Goal: Information Seeking & Learning: Find specific fact

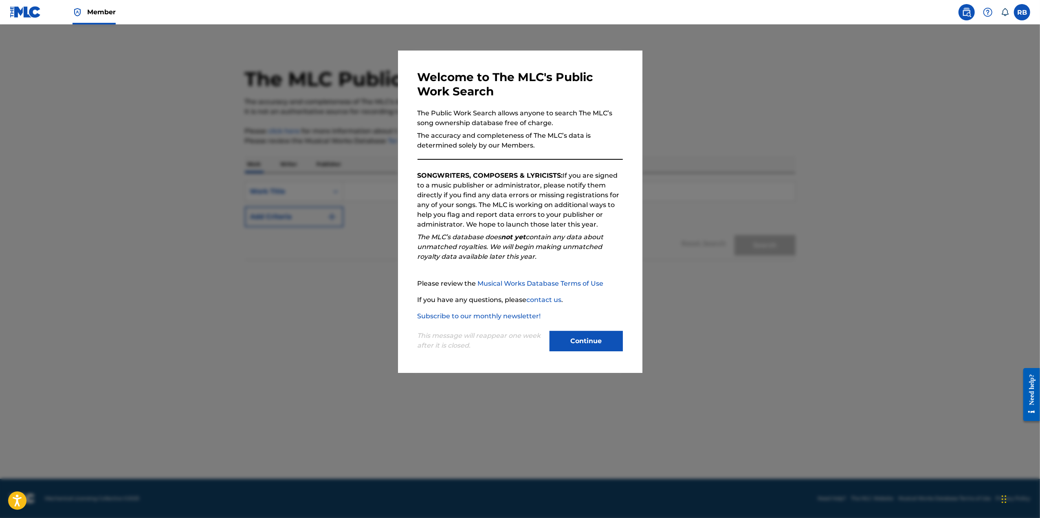
click at [600, 340] on button "Continue" at bounding box center [586, 341] width 73 height 20
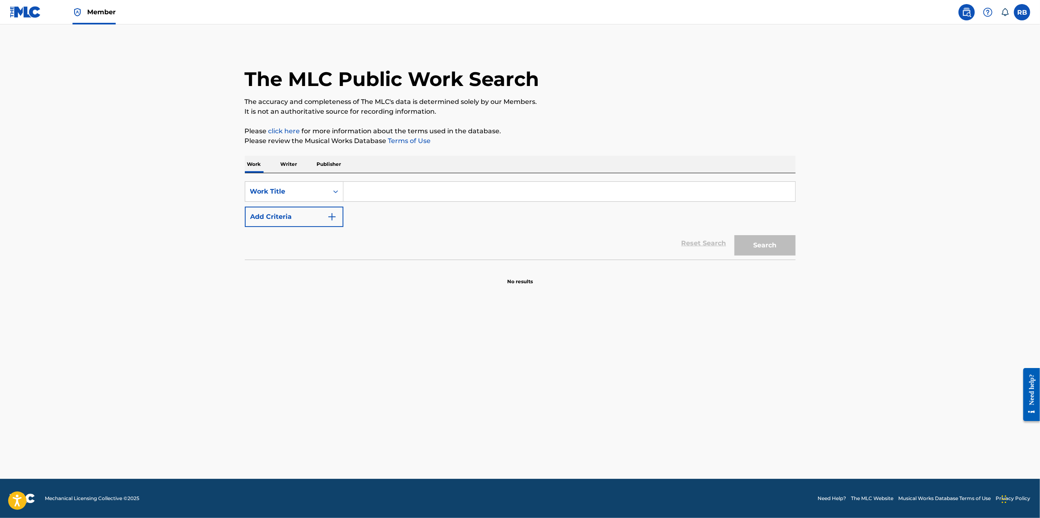
click at [376, 191] on input "Search Form" at bounding box center [569, 192] width 452 height 20
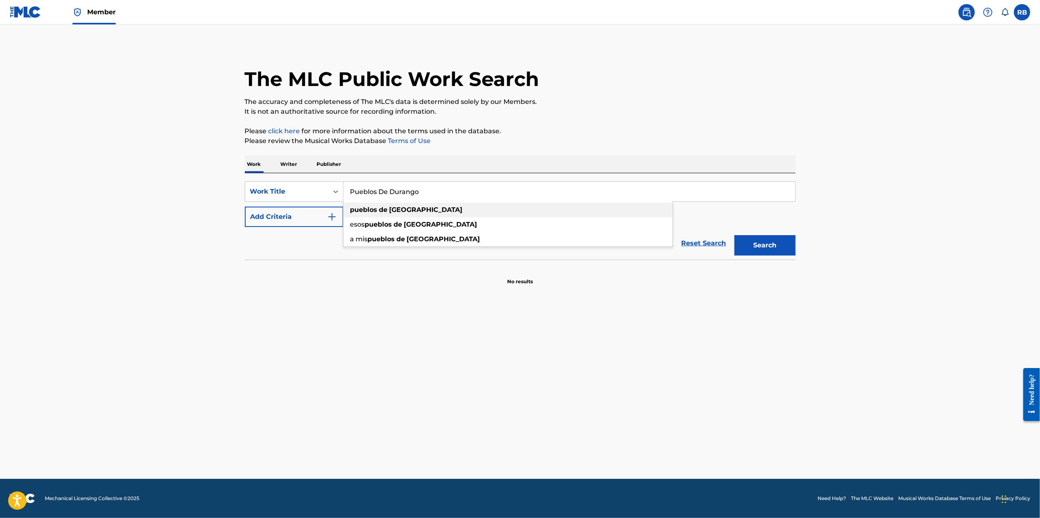
click at [419, 211] on div "pueblos de [GEOGRAPHIC_DATA]" at bounding box center [507, 209] width 329 height 15
type input "pueblos de [GEOGRAPHIC_DATA]"
click at [770, 247] on button "Search" at bounding box center [764, 245] width 61 height 20
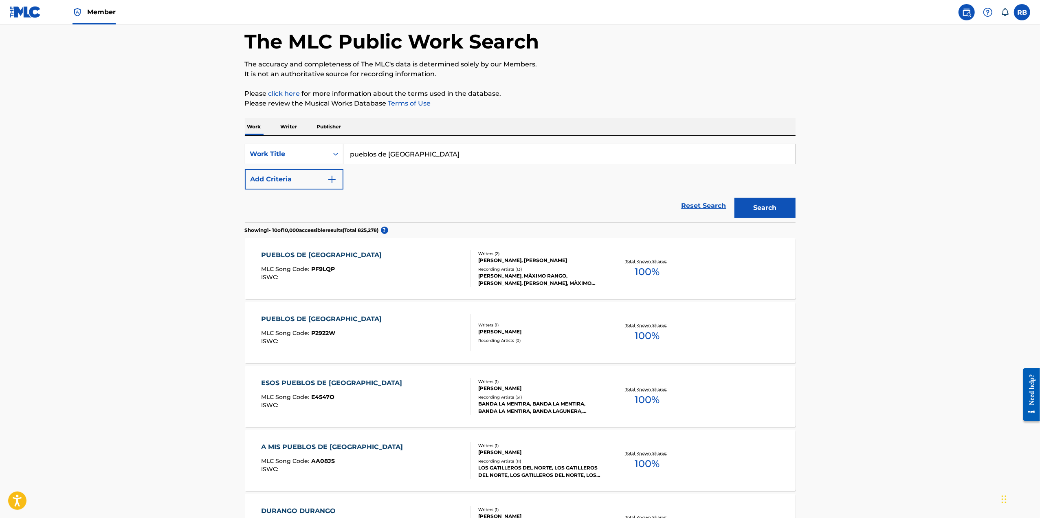
scroll to position [31, 0]
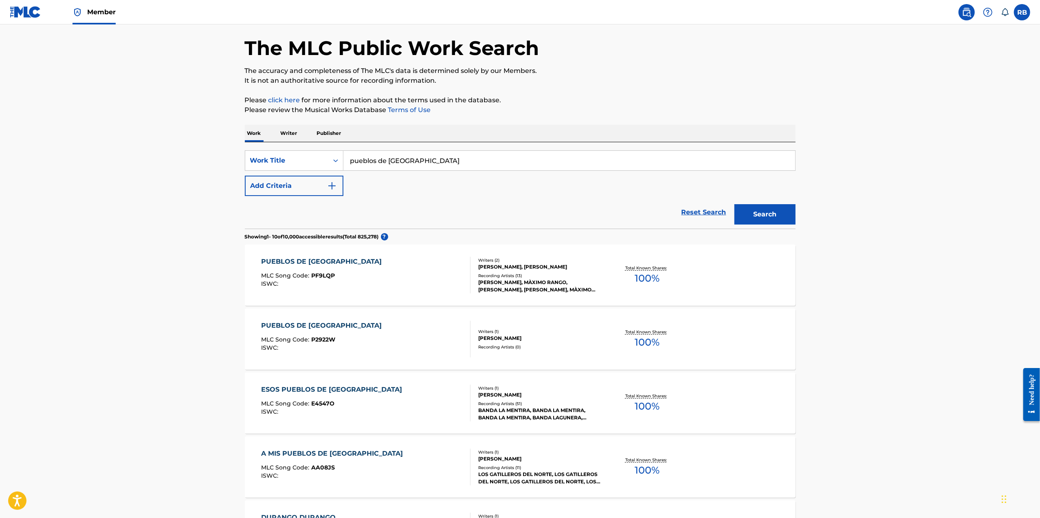
click at [528, 277] on div "Recording Artists ( 13 )" at bounding box center [539, 276] width 123 height 6
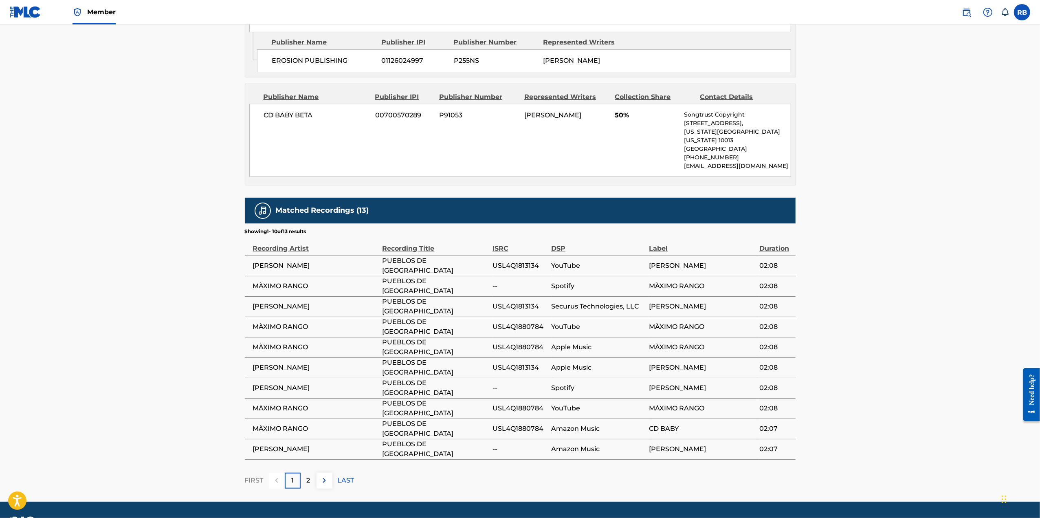
scroll to position [492, 0]
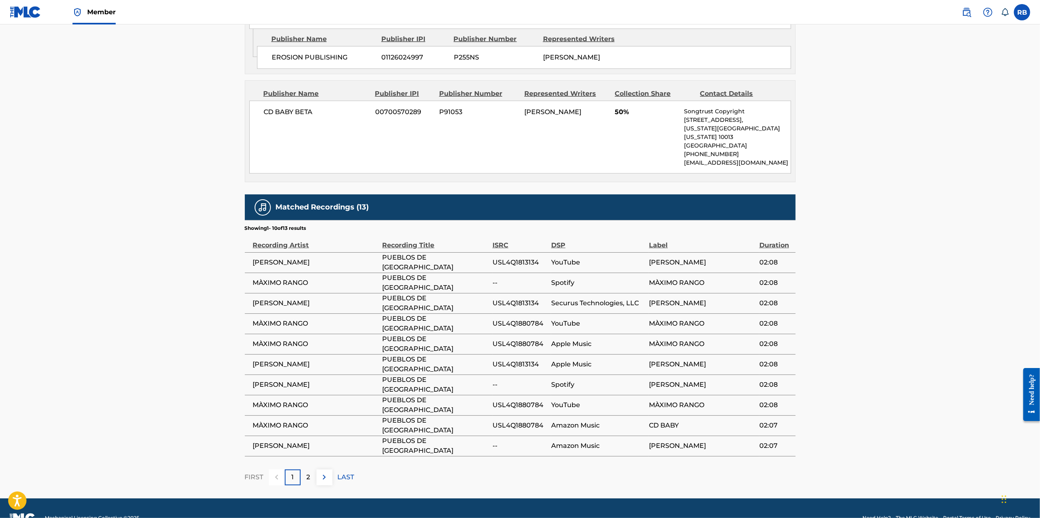
click at [310, 472] on p "2" at bounding box center [309, 477] width 4 height 10
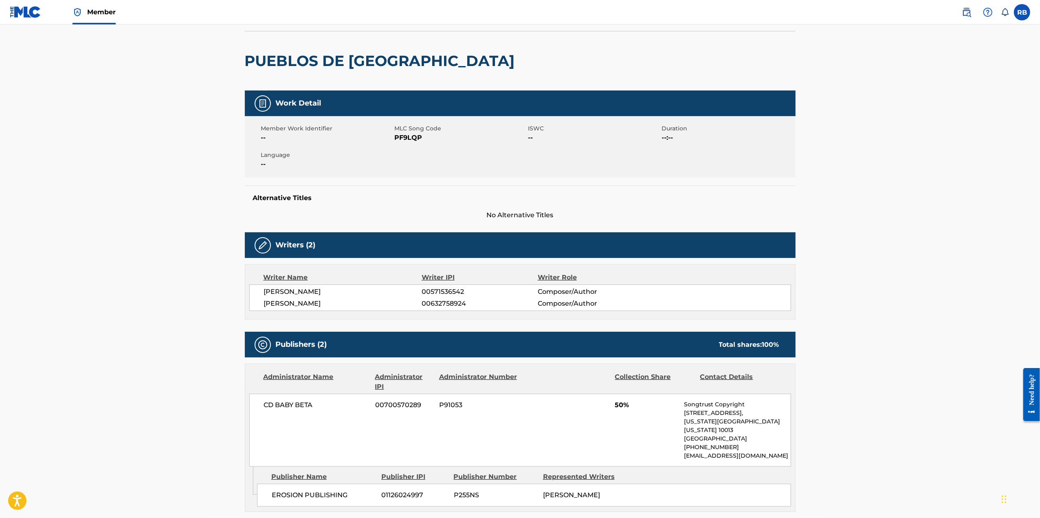
scroll to position [0, 0]
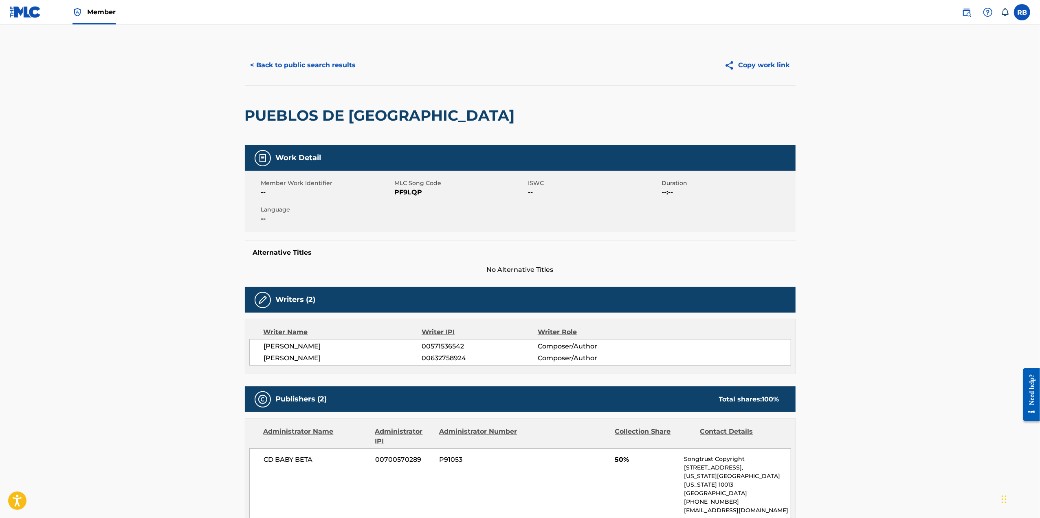
click at [287, 66] on button "< Back to public search results" at bounding box center [303, 65] width 117 height 20
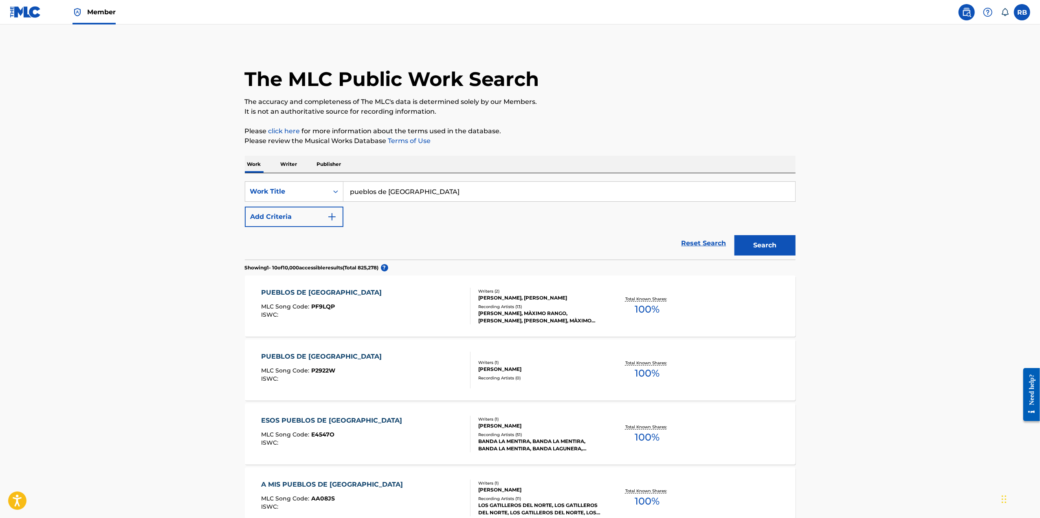
scroll to position [31, 0]
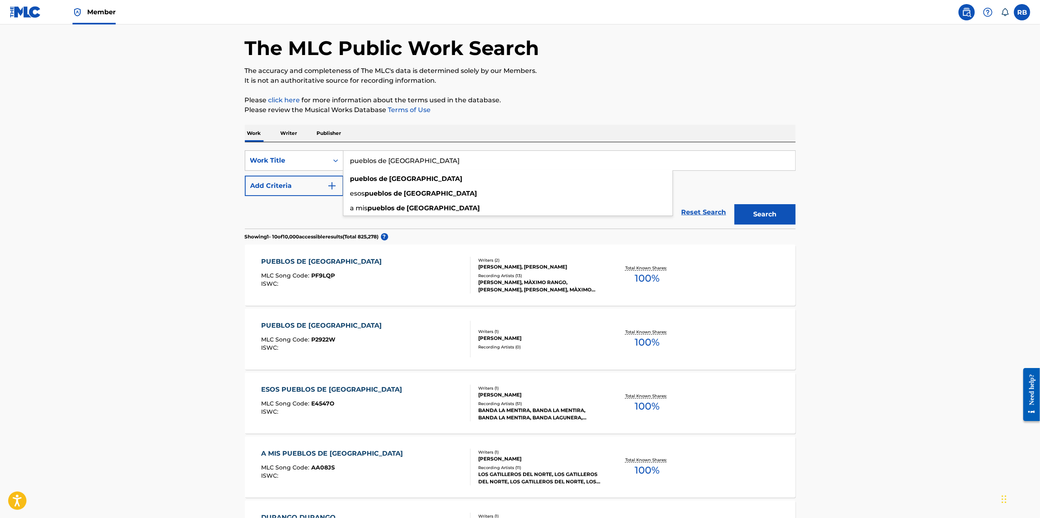
drag, startPoint x: 448, startPoint y: 158, endPoint x: 277, endPoint y: 154, distance: 170.7
click at [277, 154] on div "SearchWithCriteria92e119aa-f5d0-4fad-a0e9-fa68a10a272d Work Title pueblos de [G…" at bounding box center [520, 160] width 551 height 20
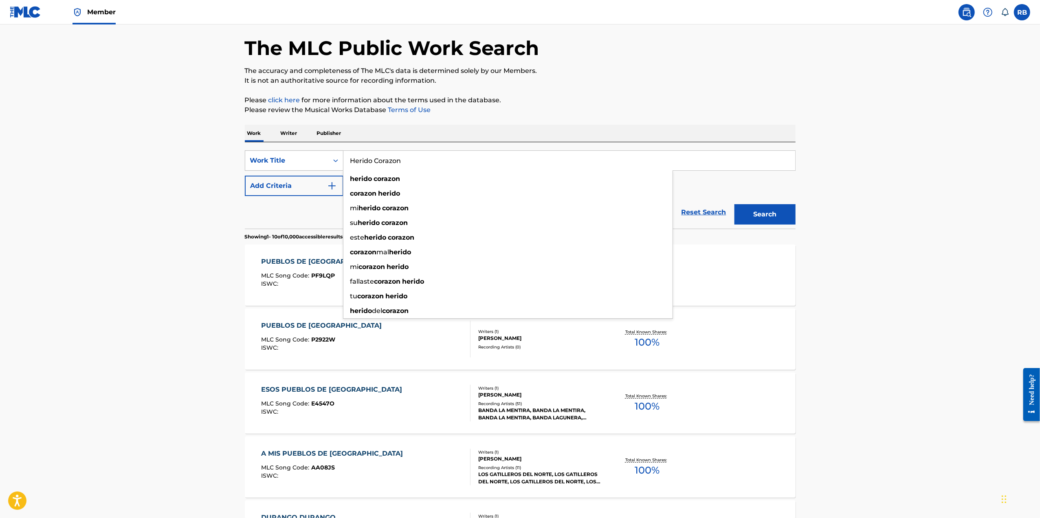
click at [734, 204] on button "Search" at bounding box center [764, 214] width 61 height 20
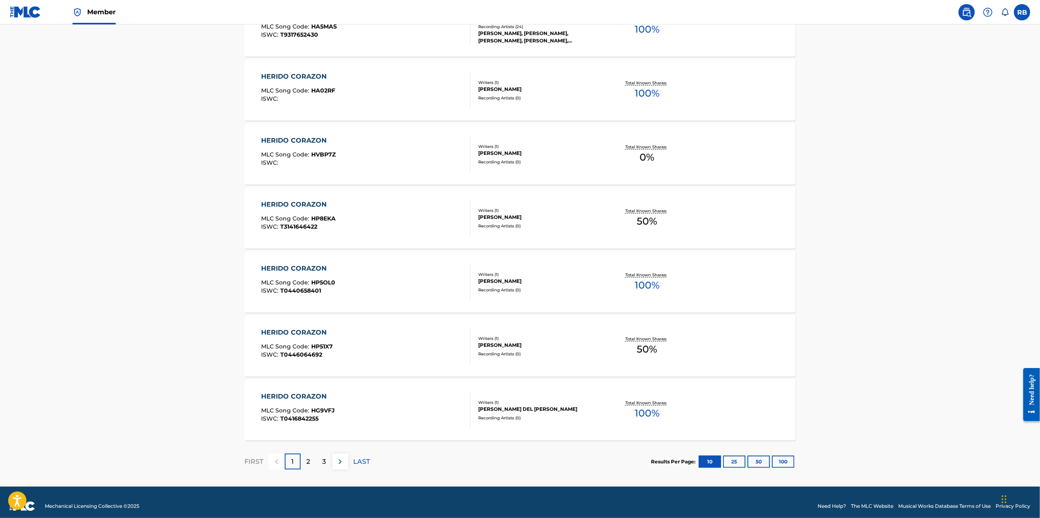
scroll to position [479, 0]
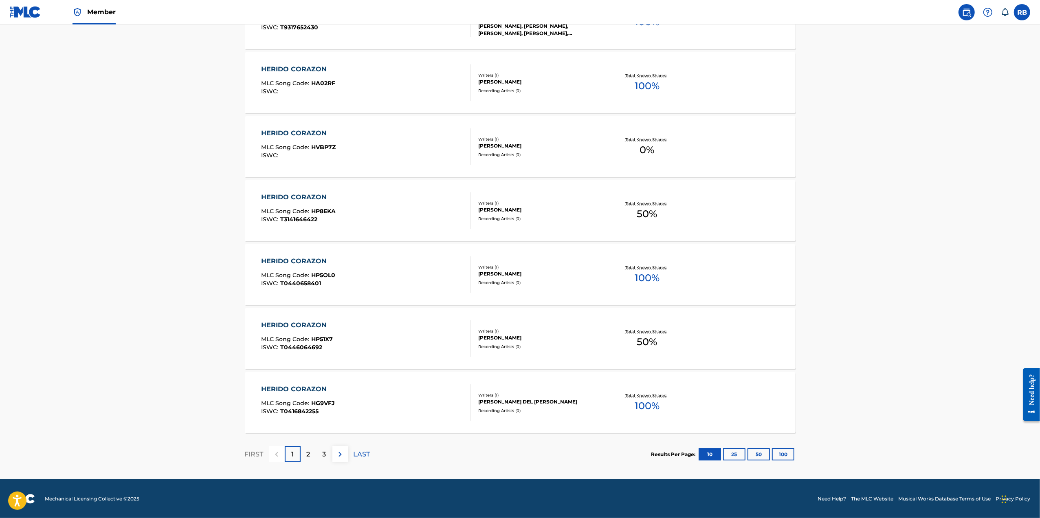
click at [314, 452] on div "2" at bounding box center [309, 454] width 16 height 16
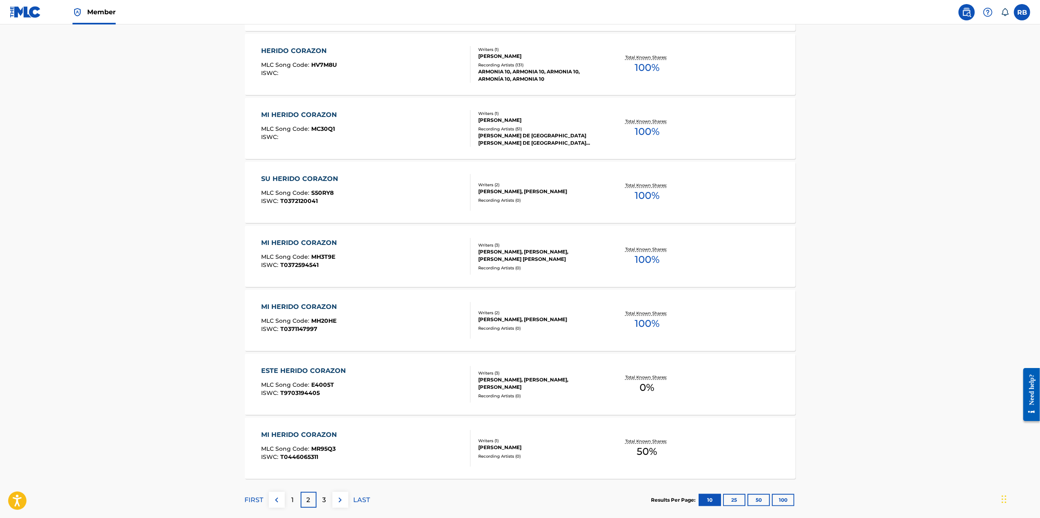
scroll to position [448, 0]
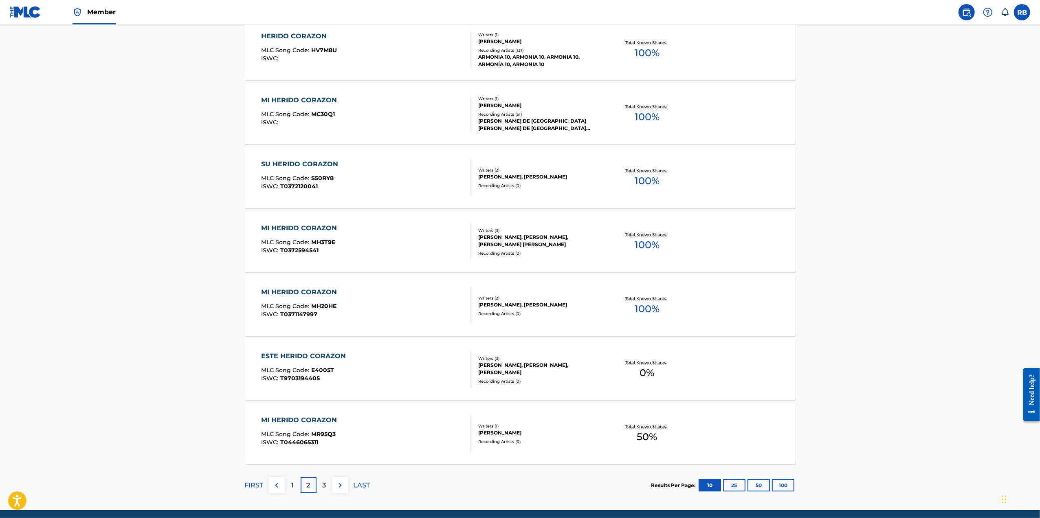
click at [323, 483] on p "3" at bounding box center [325, 485] width 4 height 10
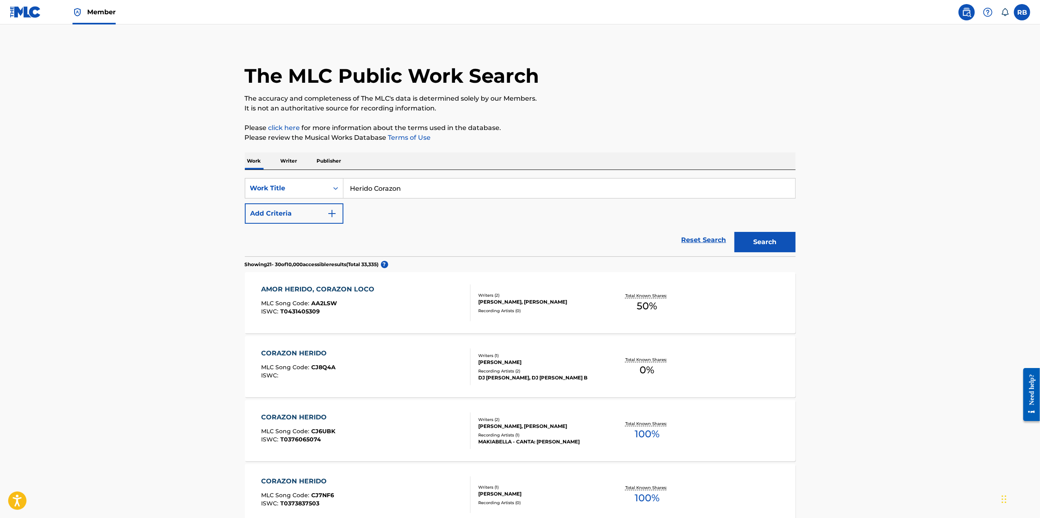
scroll to position [0, 0]
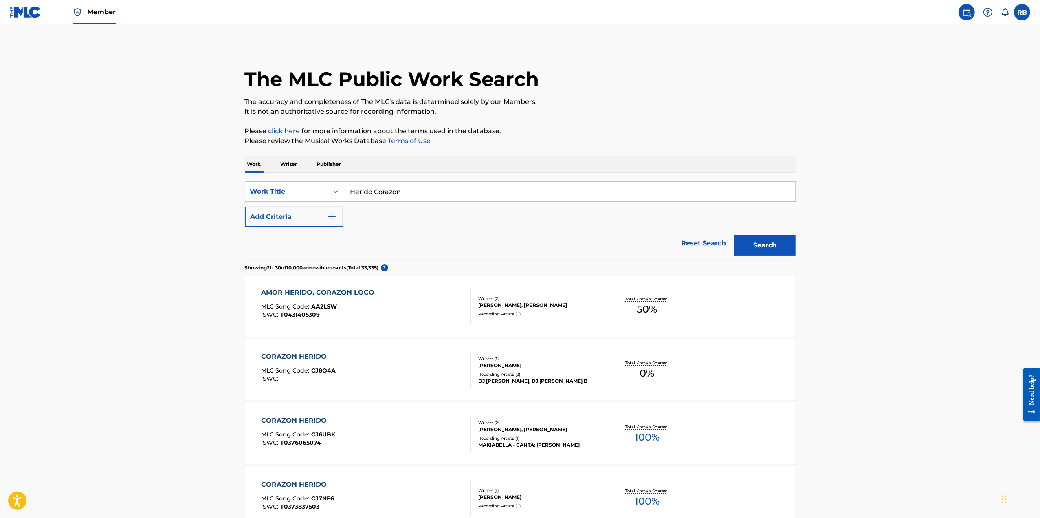
click at [445, 195] on input "Herido Corazon" at bounding box center [569, 192] width 452 height 20
type input "Herido Corazon Erosion Nortena"
click at [734, 235] on button "Search" at bounding box center [764, 245] width 61 height 20
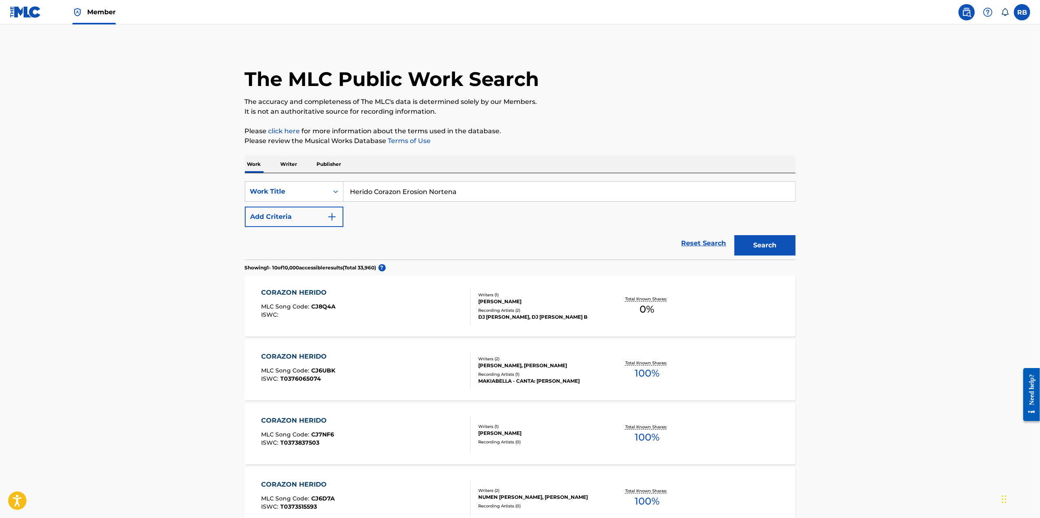
click at [287, 165] on p "Writer" at bounding box center [289, 164] width 22 height 17
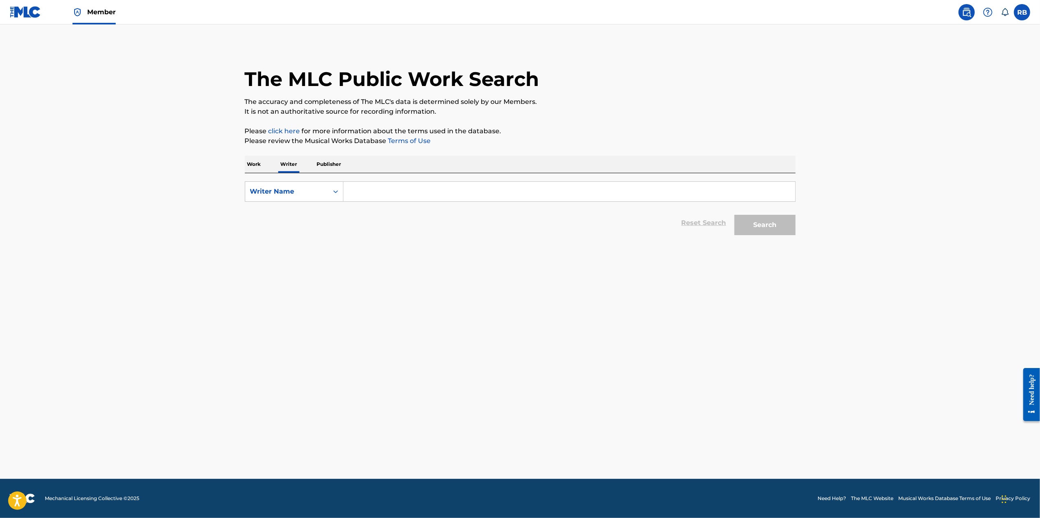
click at [366, 193] on input "Search Form" at bounding box center [569, 192] width 452 height 20
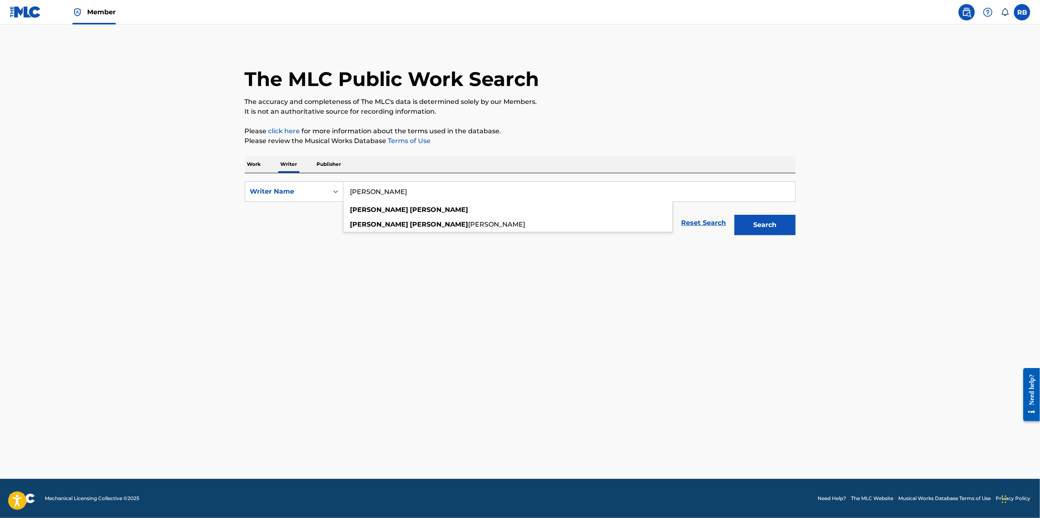
type input "[PERSON_NAME]"
click at [734, 215] on button "Search" at bounding box center [764, 225] width 61 height 20
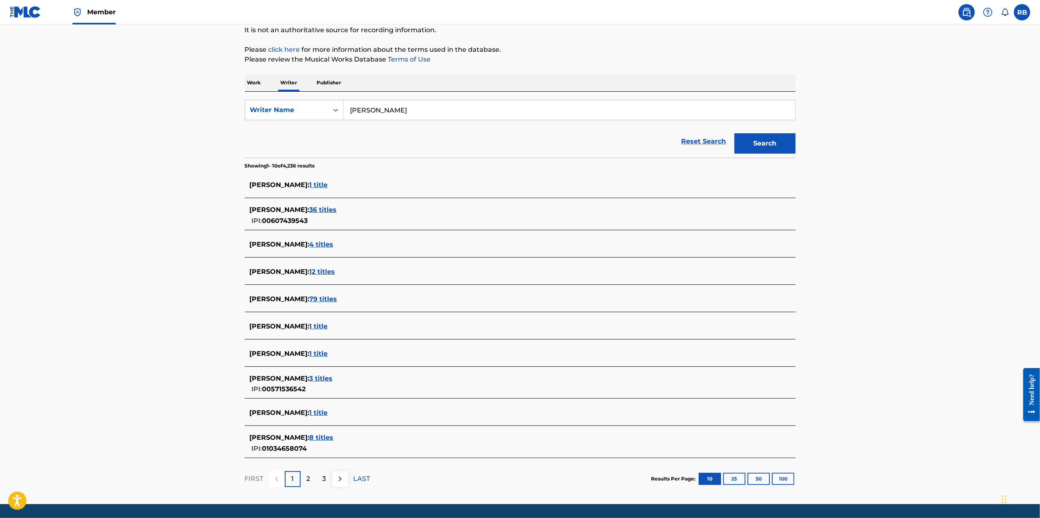
scroll to position [106, 0]
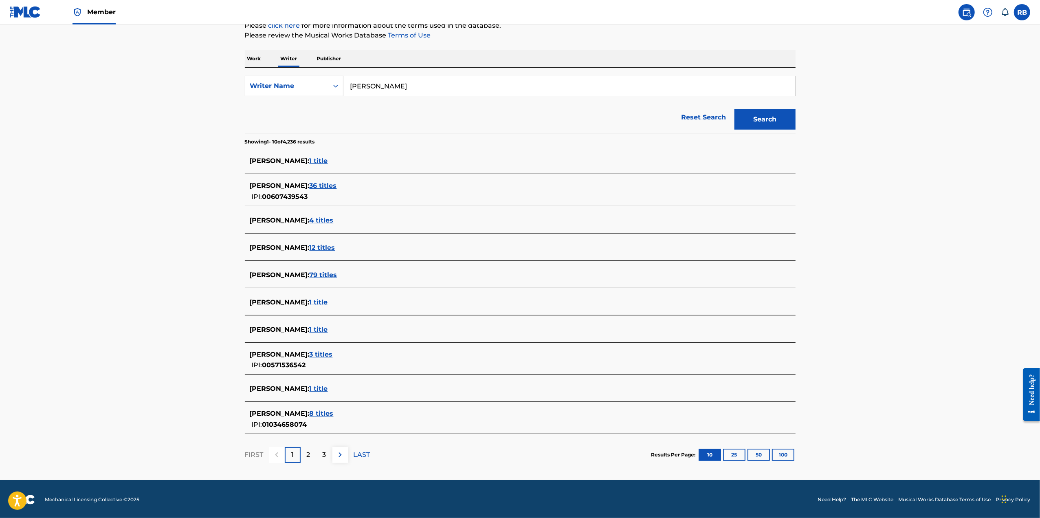
click at [333, 352] on span "3 titles" at bounding box center [321, 354] width 23 height 8
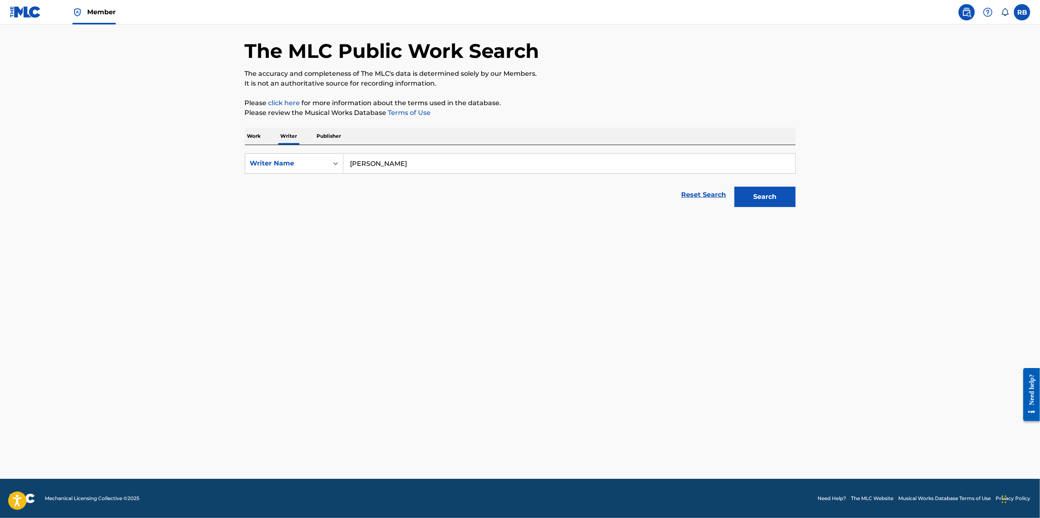
scroll to position [28, 0]
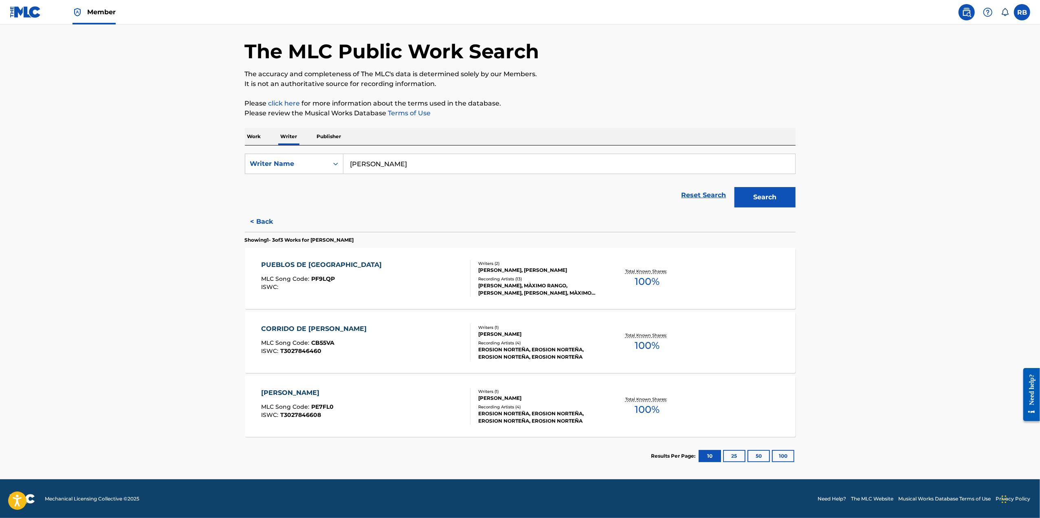
click at [527, 416] on div "EROSION NORTEÑA, EROSION NORTEÑA, EROSION NORTEÑA, EROSION NORTEÑA" at bounding box center [539, 417] width 123 height 15
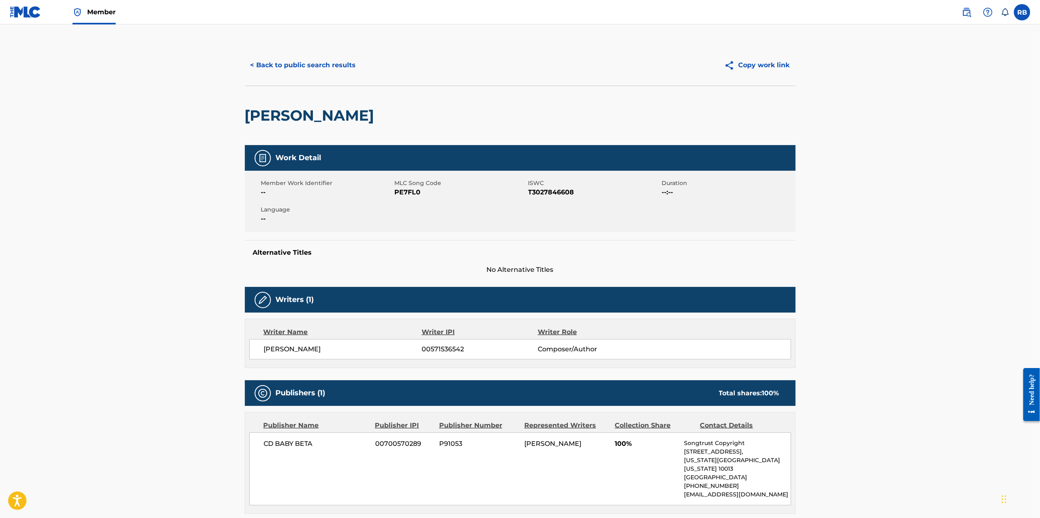
click at [306, 63] on button "< Back to public search results" at bounding box center [303, 65] width 117 height 20
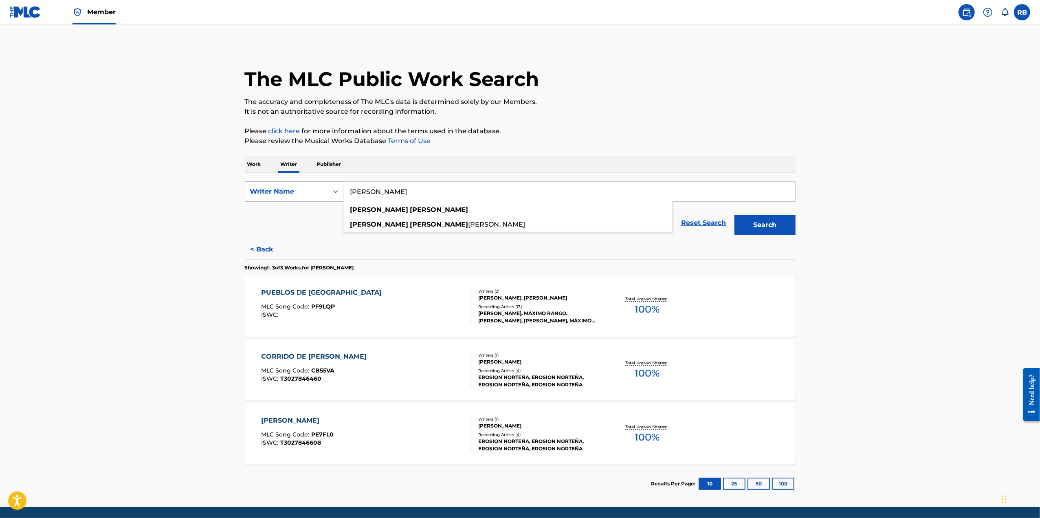
drag, startPoint x: 490, startPoint y: 191, endPoint x: 270, endPoint y: 196, distance: 220.0
click at [270, 196] on div "SearchWithCriteria2adb48ae-f2b2-47bc-8ca1-519a44737f47 Writer Name [PERSON_NAME…" at bounding box center [520, 191] width 551 height 20
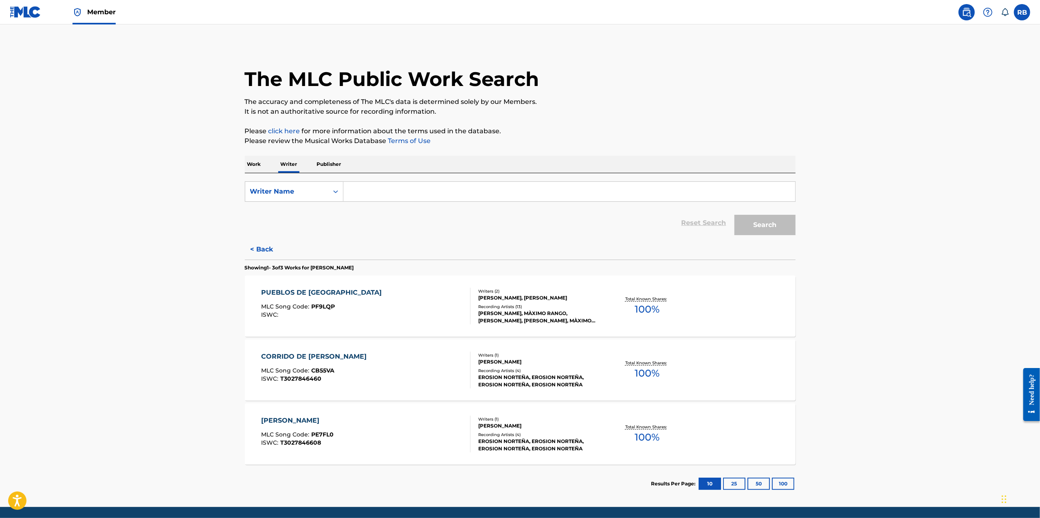
click at [367, 187] on input "Search Form" at bounding box center [569, 192] width 452 height 20
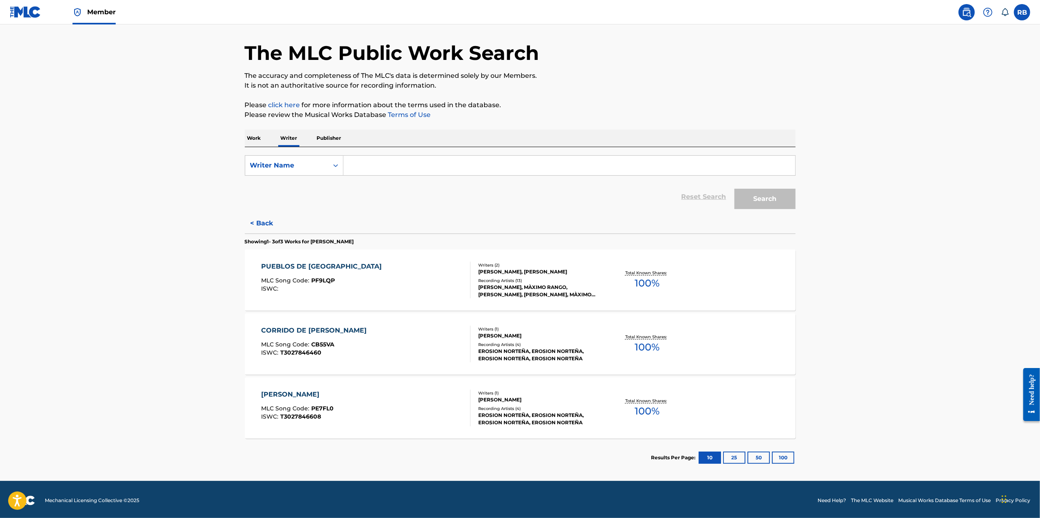
scroll to position [28, 0]
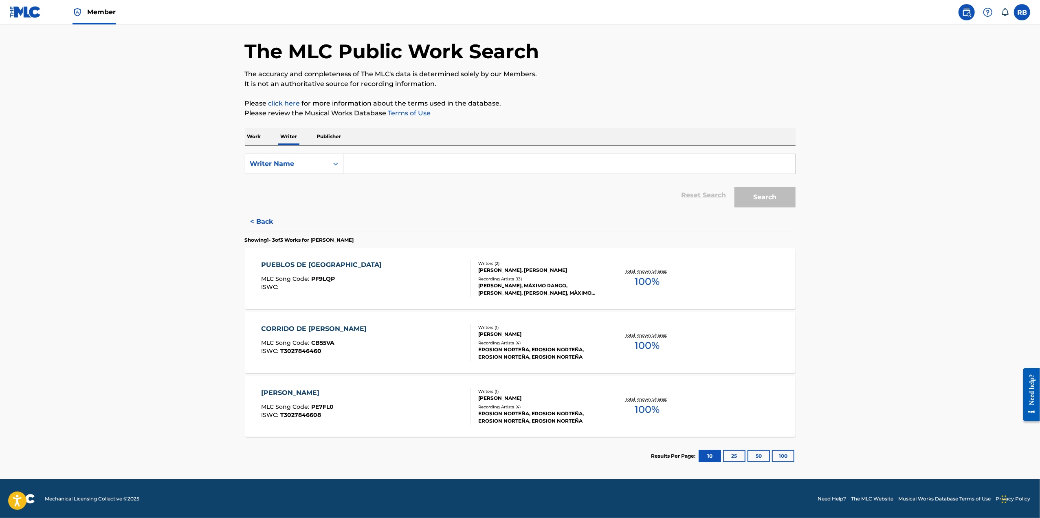
click at [736, 457] on button "25" at bounding box center [734, 456] width 22 height 12
click at [323, 264] on div "PUEBLOS DE [GEOGRAPHIC_DATA]" at bounding box center [323, 265] width 125 height 10
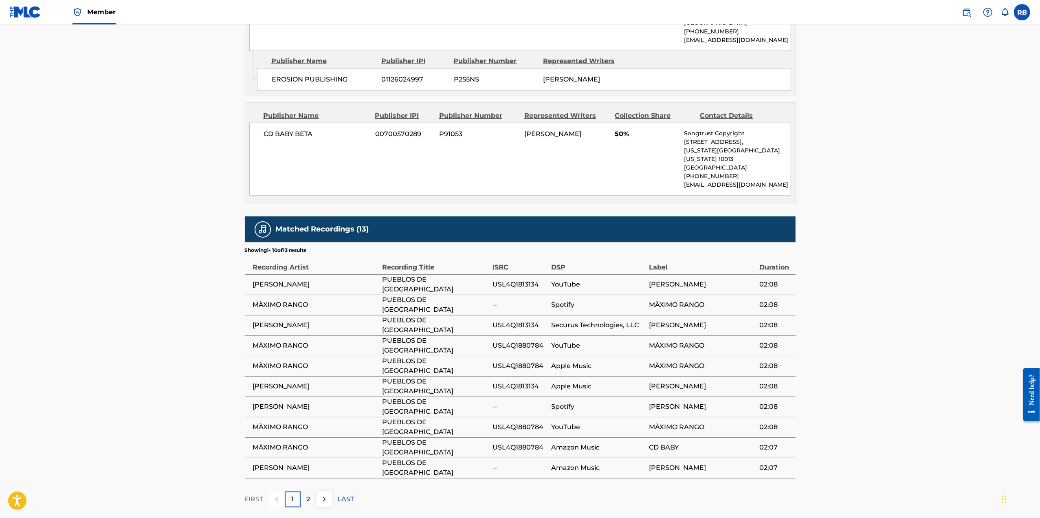
scroll to position [492, 0]
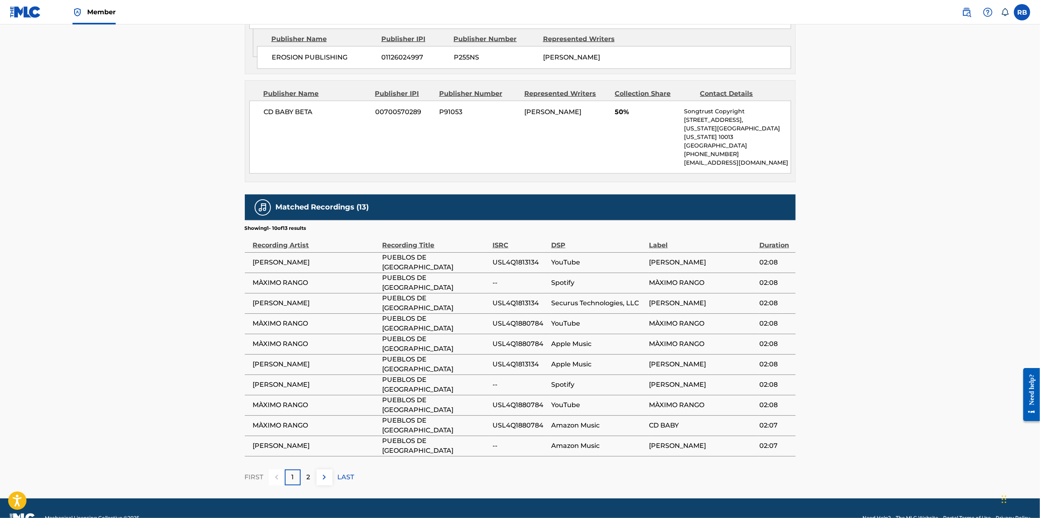
click at [307, 472] on p "2" at bounding box center [309, 477] width 4 height 10
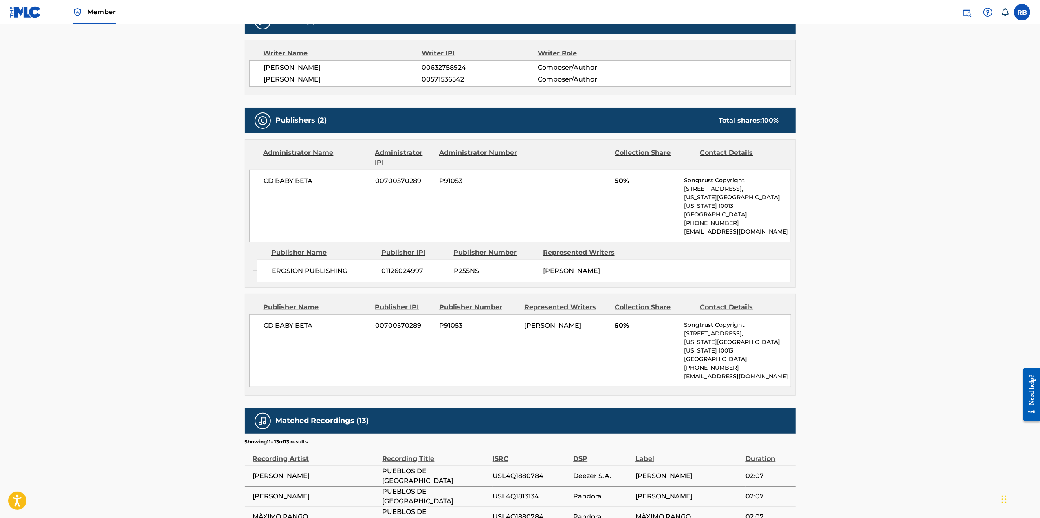
scroll to position [350, 0]
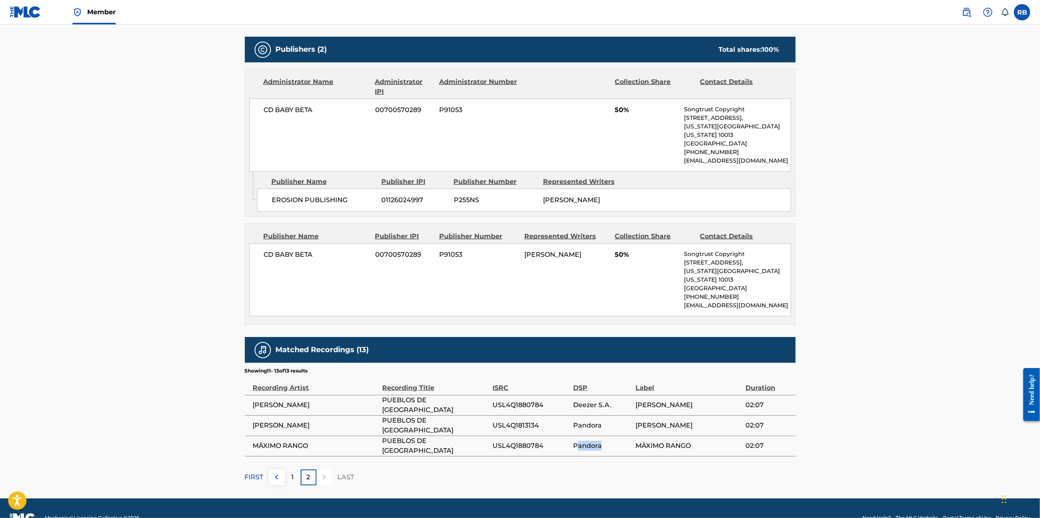
drag, startPoint x: 577, startPoint y: 426, endPoint x: 608, endPoint y: 426, distance: 31.4
click at [608, 441] on span "Pandora" at bounding box center [602, 446] width 58 height 10
click at [574, 420] on span "Pandora" at bounding box center [602, 425] width 58 height 10
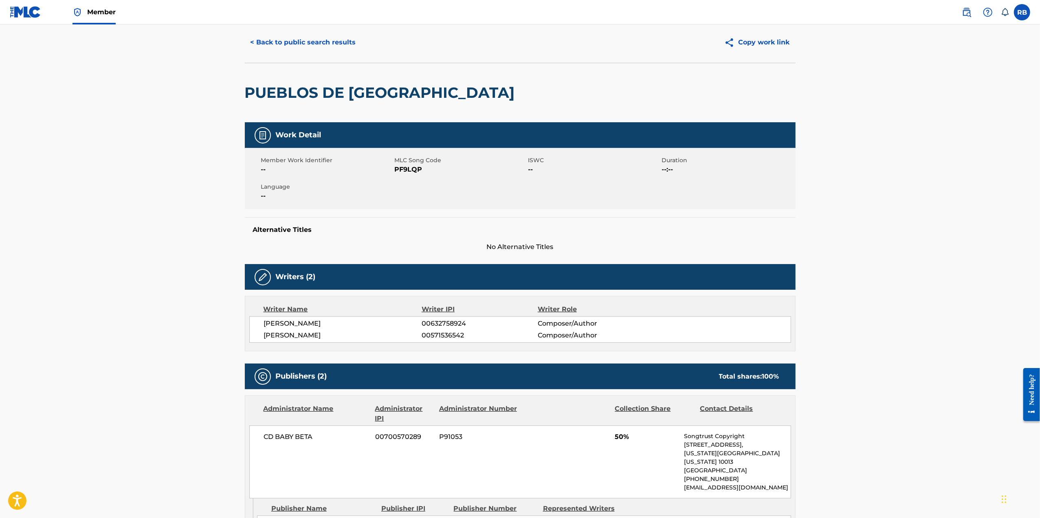
scroll to position [0, 0]
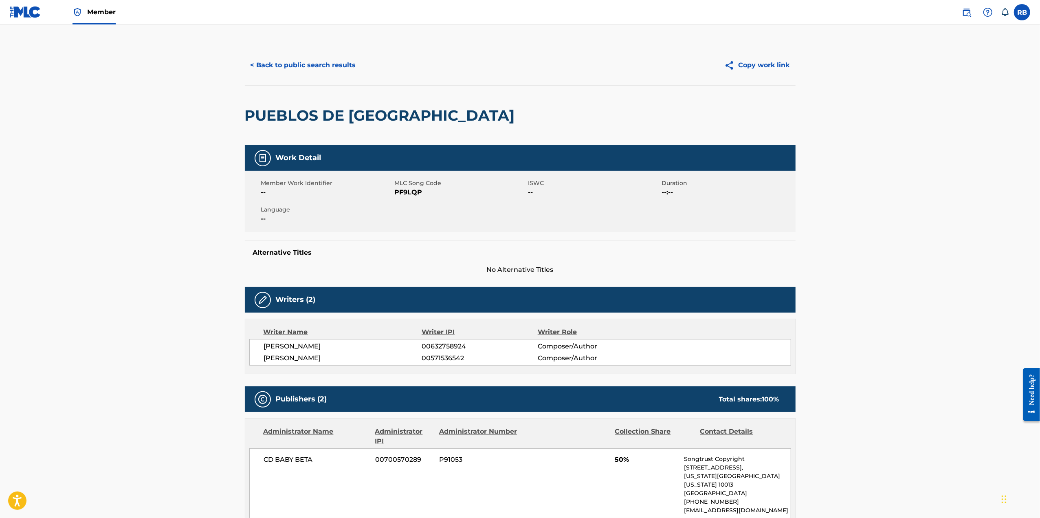
click at [307, 64] on button "< Back to public search results" at bounding box center [303, 65] width 117 height 20
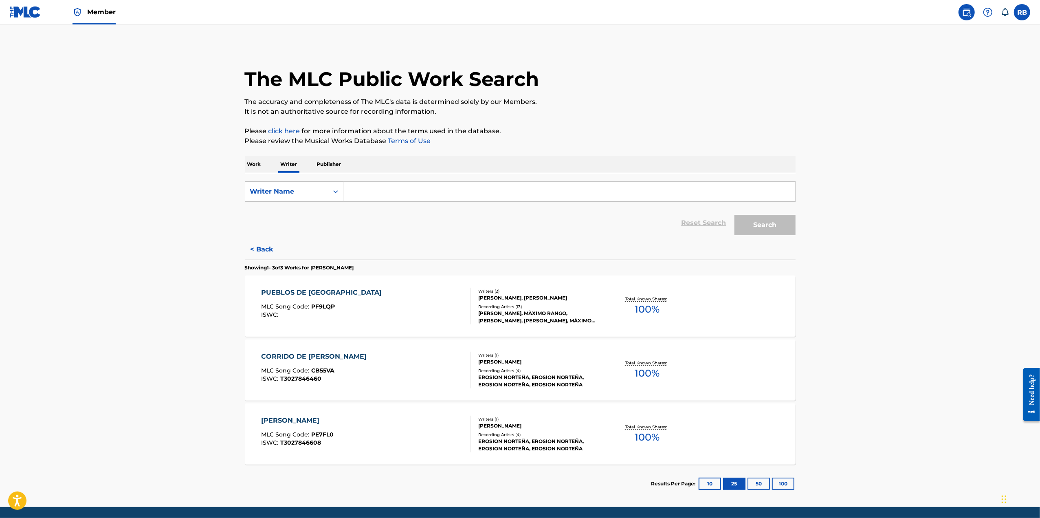
click at [380, 194] on input "Search Form" at bounding box center [569, 192] width 452 height 20
click at [337, 189] on icon "Search Form" at bounding box center [336, 191] width 8 height 8
click at [287, 234] on div "Writer Name" at bounding box center [294, 232] width 98 height 20
click at [370, 190] on input "Search Form" at bounding box center [569, 192] width 452 height 20
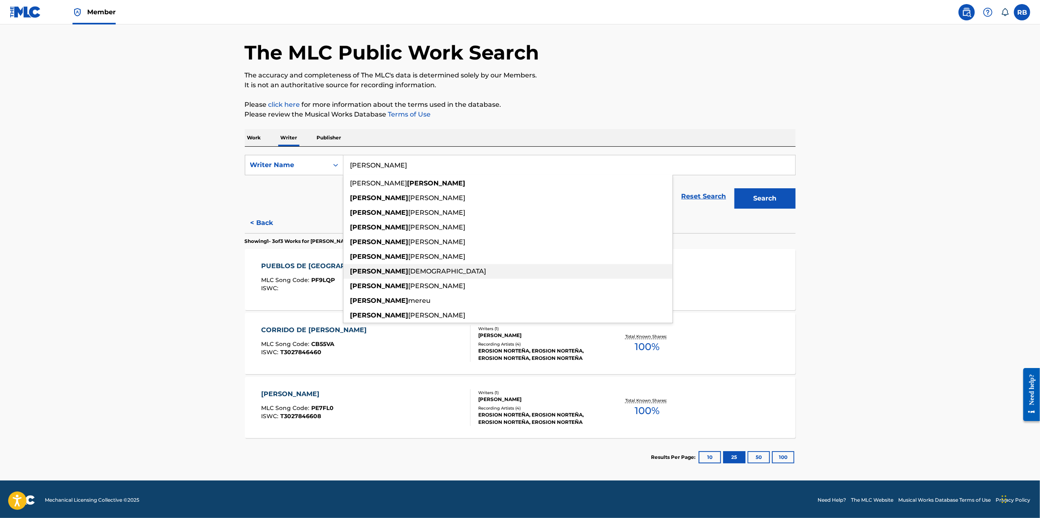
scroll to position [28, 0]
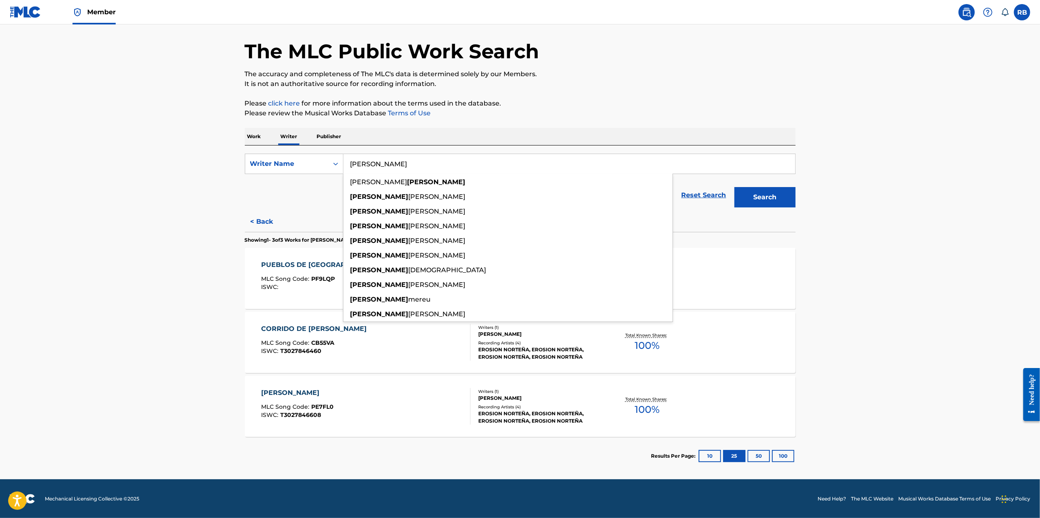
click at [388, 166] on input "[PERSON_NAME]" at bounding box center [569, 164] width 452 height 20
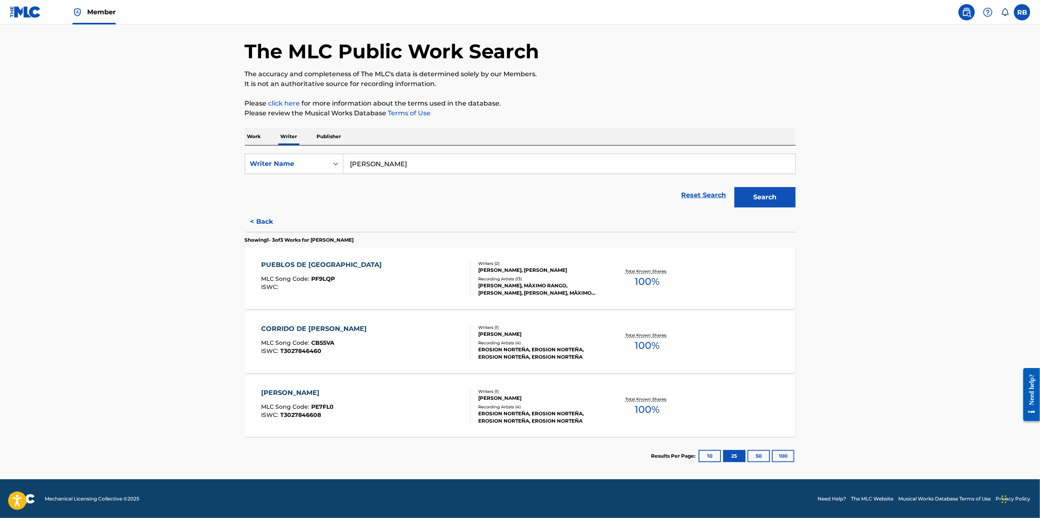
click at [734, 187] on button "Search" at bounding box center [764, 197] width 61 height 20
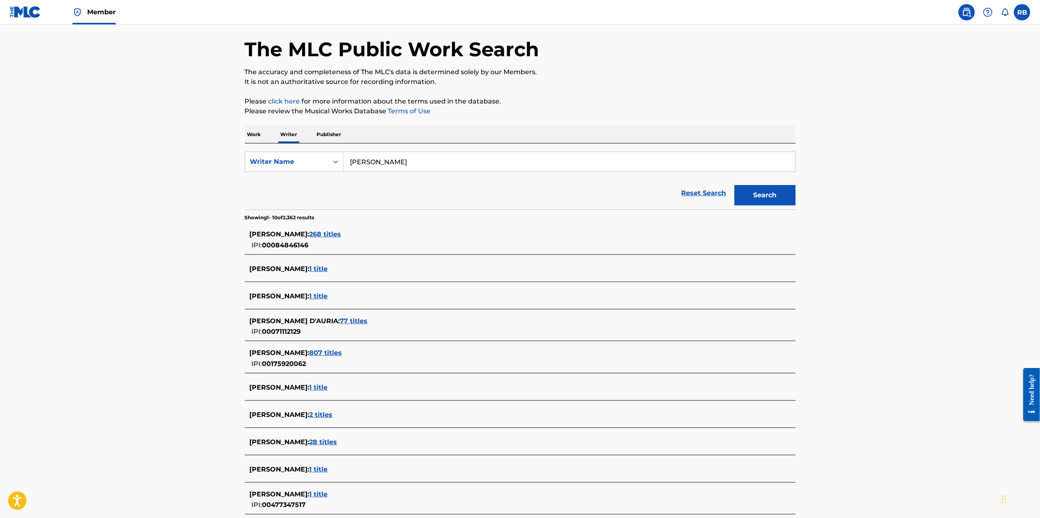
scroll to position [0, 0]
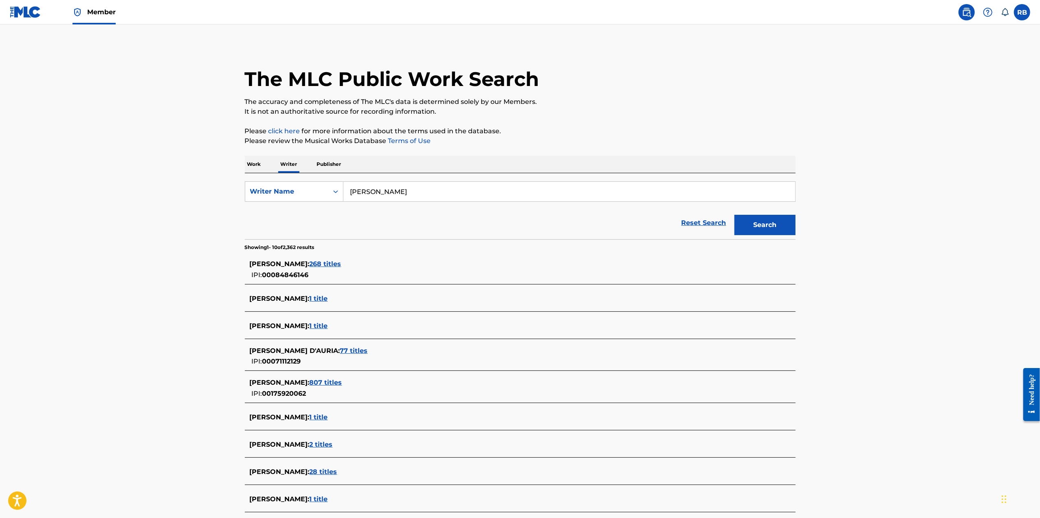
click at [449, 186] on input "[PERSON_NAME]" at bounding box center [569, 192] width 452 height 20
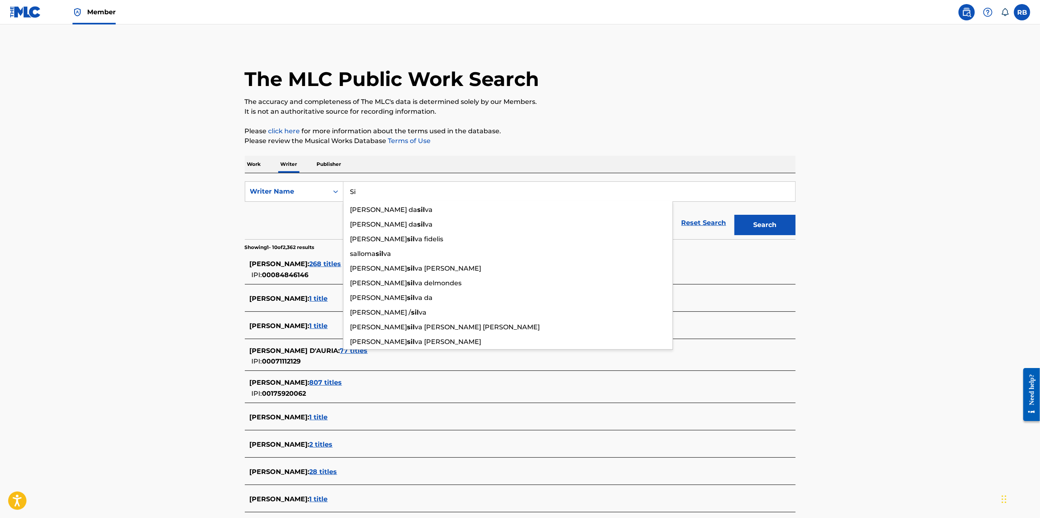
type input "S"
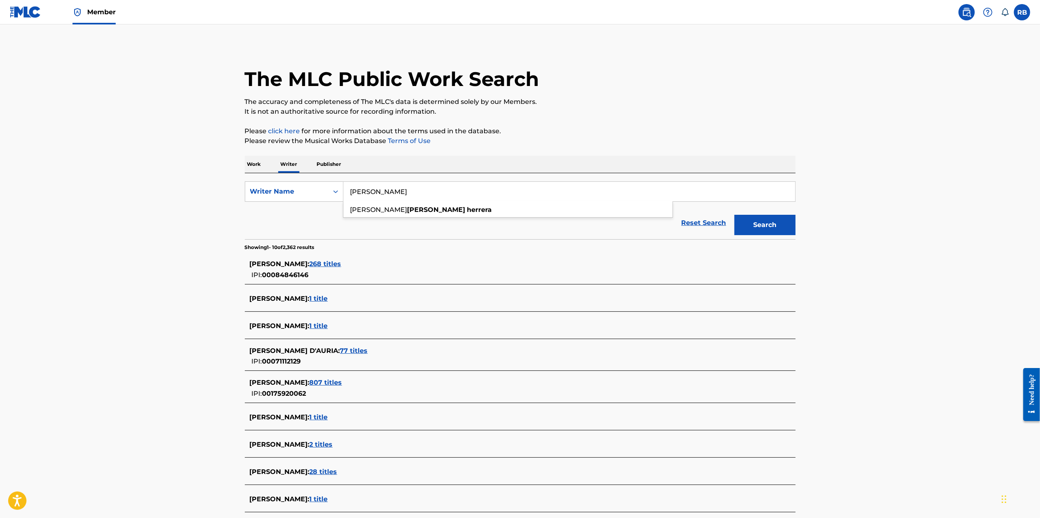
type input "[PERSON_NAME]"
click at [734, 215] on button "Search" at bounding box center [764, 225] width 61 height 20
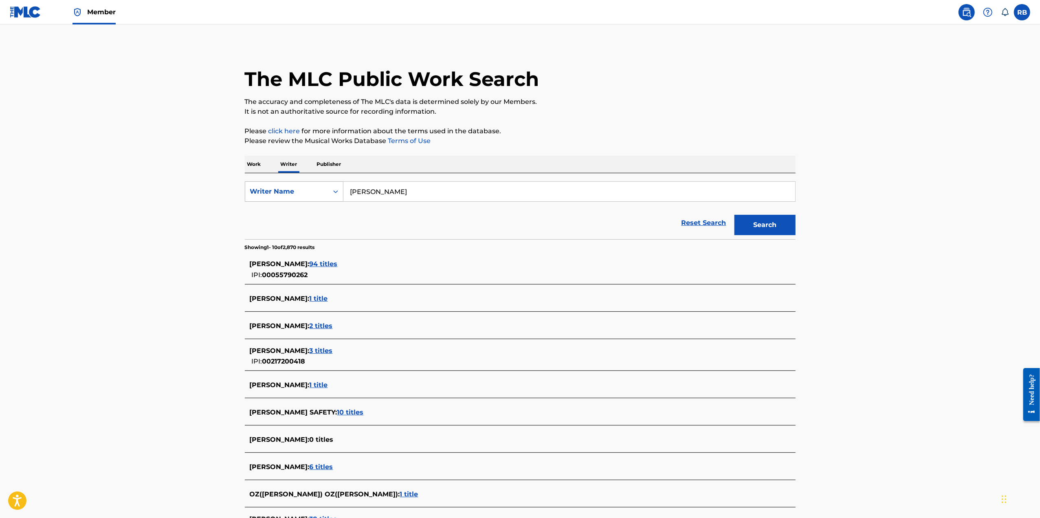
drag, startPoint x: 441, startPoint y: 193, endPoint x: 284, endPoint y: 182, distance: 157.6
click at [284, 182] on div "SearchWithCriteria95ca335e-3e24-49af-bc8d-4d3d41ee84ea Writer Name [PERSON_NAME]" at bounding box center [520, 191] width 551 height 20
type input "[PERSON_NAME]"
click at [734, 215] on button "Search" at bounding box center [764, 225] width 61 height 20
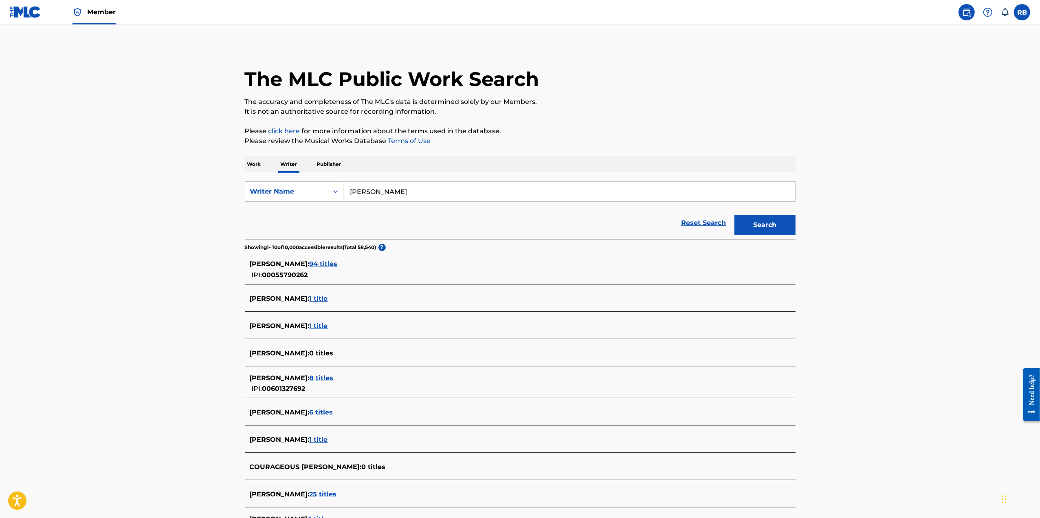
drag, startPoint x: 499, startPoint y: 189, endPoint x: 193, endPoint y: 178, distance: 305.3
click at [193, 178] on main "The MLC Public Work Search The accuracy and completeness of The MLC's data is d…" at bounding box center [520, 304] width 1040 height 561
type input "[PERSON_NAME]"
click at [734, 215] on button "Search" at bounding box center [764, 225] width 61 height 20
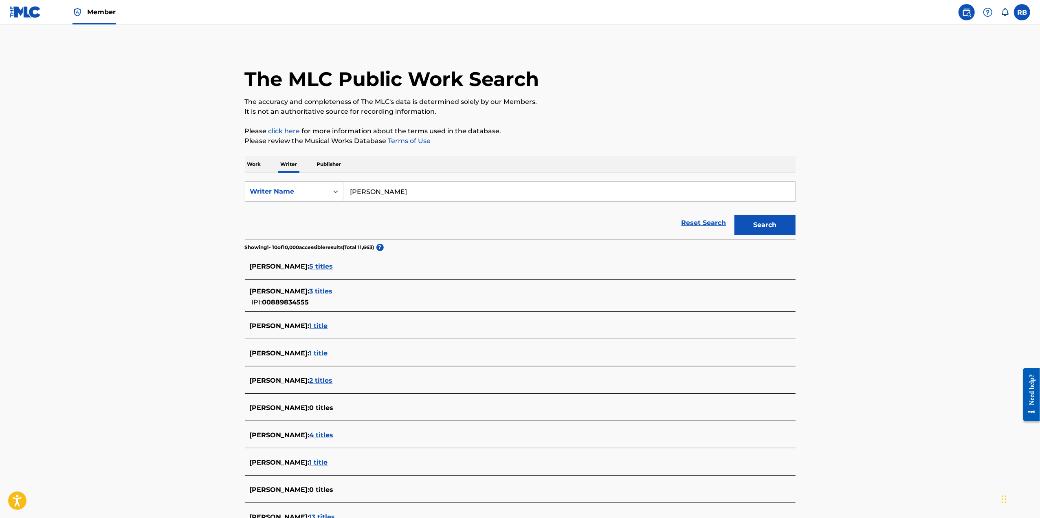
click at [330, 267] on span "5 titles" at bounding box center [322, 266] width 24 height 8
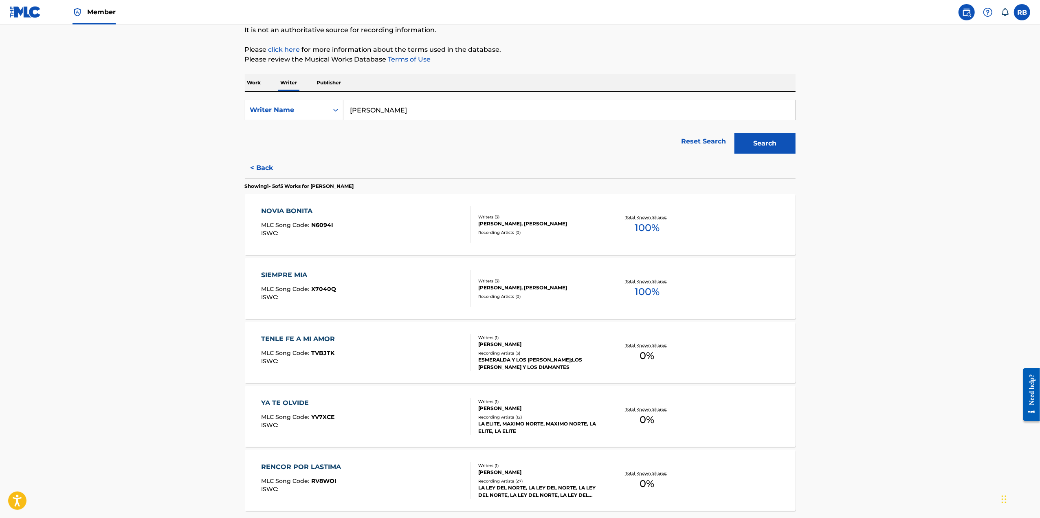
scroll to position [122, 0]
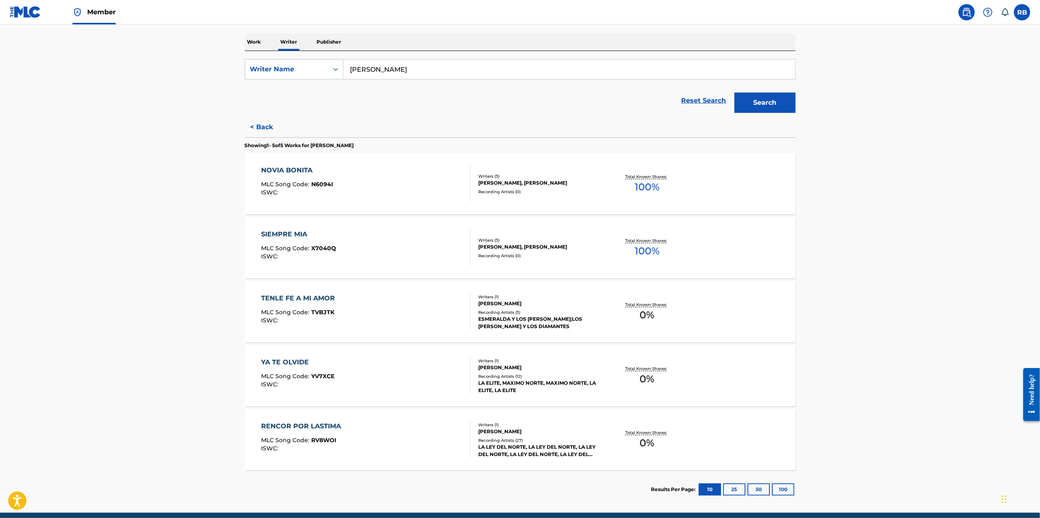
click at [498, 183] on div "[PERSON_NAME], [PERSON_NAME]" at bounding box center [539, 182] width 123 height 7
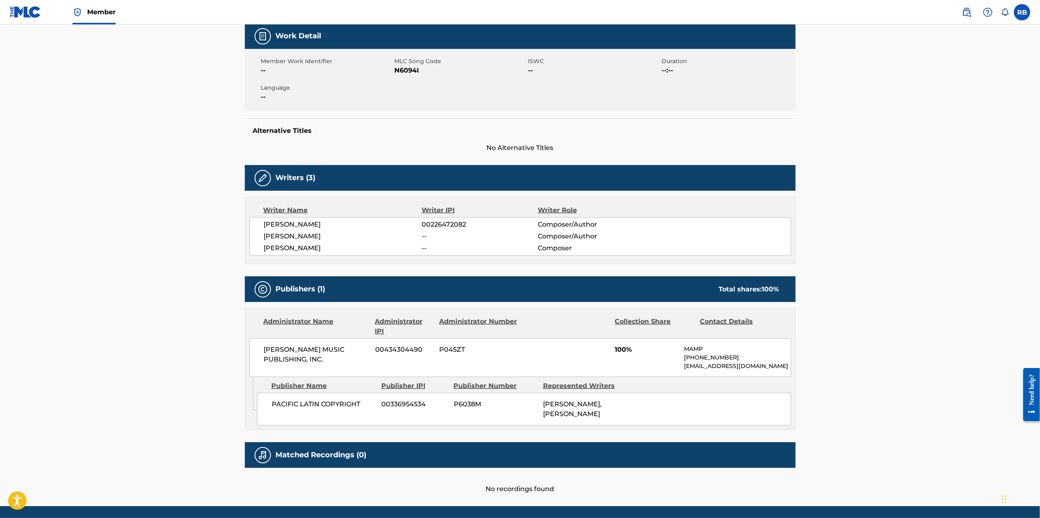
scroll to position [122, 0]
drag, startPoint x: 272, startPoint y: 402, endPoint x: 452, endPoint y: 411, distance: 179.8
click at [448, 411] on div "PACIFIC LATIN COPYRIGHT 00336954534 P6038M [PERSON_NAME], [PERSON_NAME]" at bounding box center [524, 408] width 534 height 33
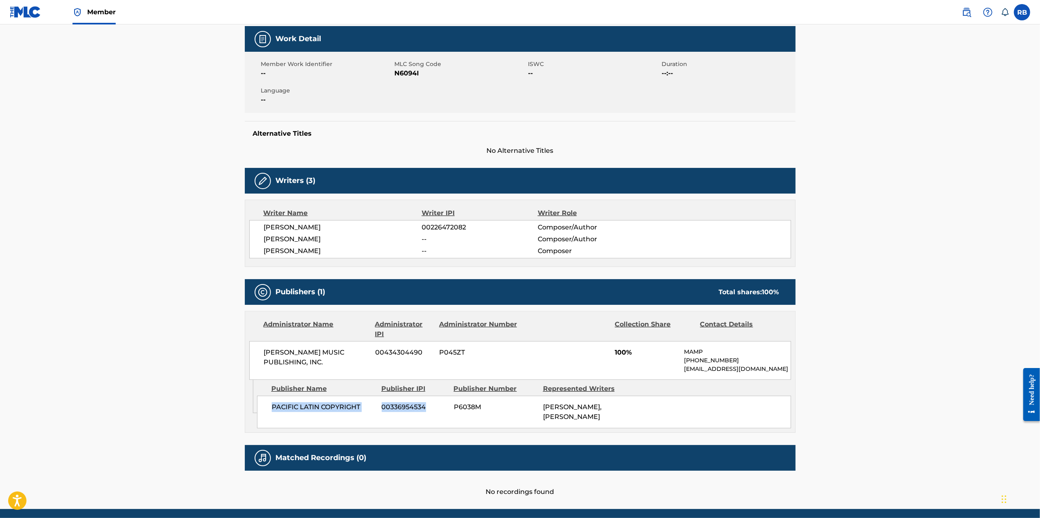
scroll to position [0, 0]
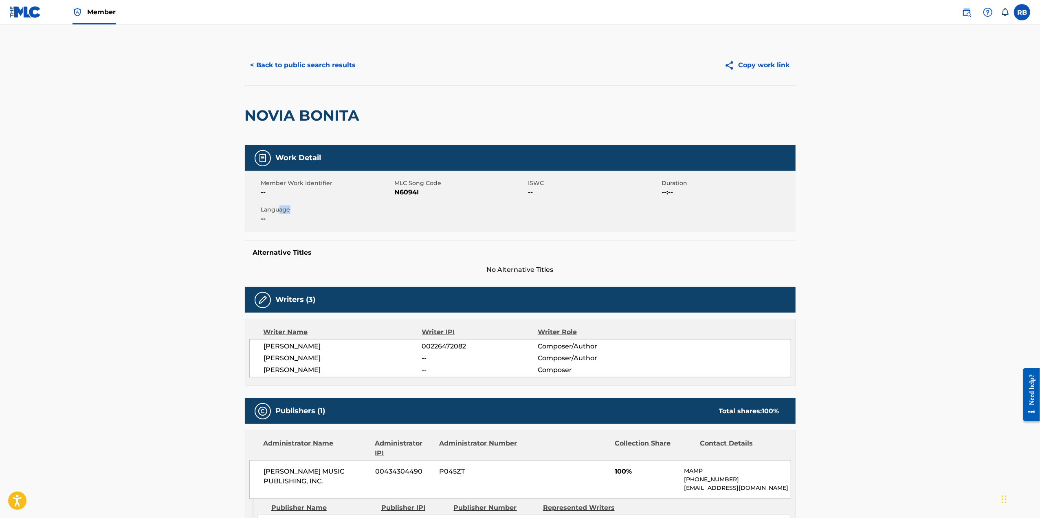
drag, startPoint x: 277, startPoint y: 211, endPoint x: 301, endPoint y: 211, distance: 24.0
click at [301, 211] on span "Language" at bounding box center [327, 209] width 132 height 9
click at [355, 171] on div "Member Work Identifier -- MLC Song Code N6094I ISWC -- Duration --:-- Language …" at bounding box center [520, 201] width 551 height 61
click at [294, 66] on button "< Back to public search results" at bounding box center [303, 65] width 117 height 20
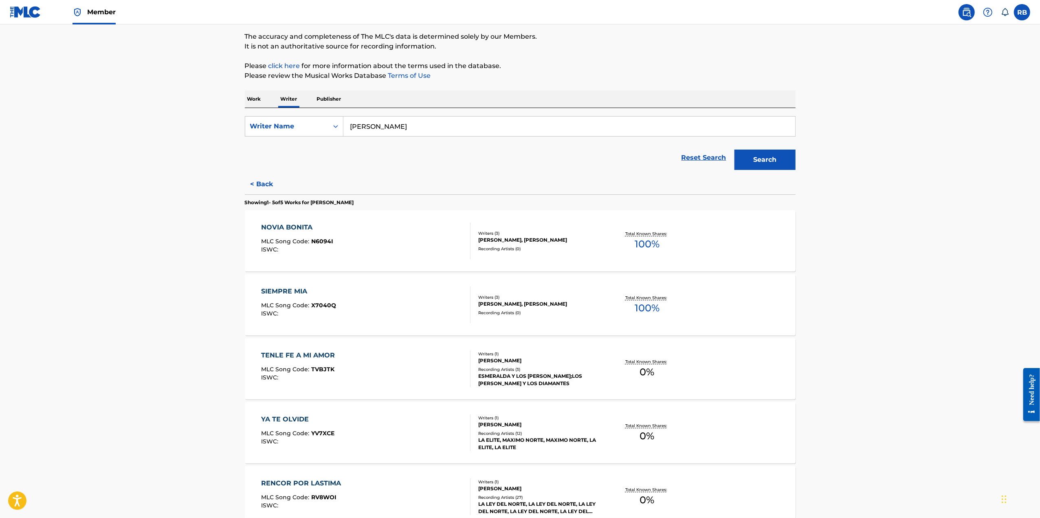
scroll to position [81, 0]
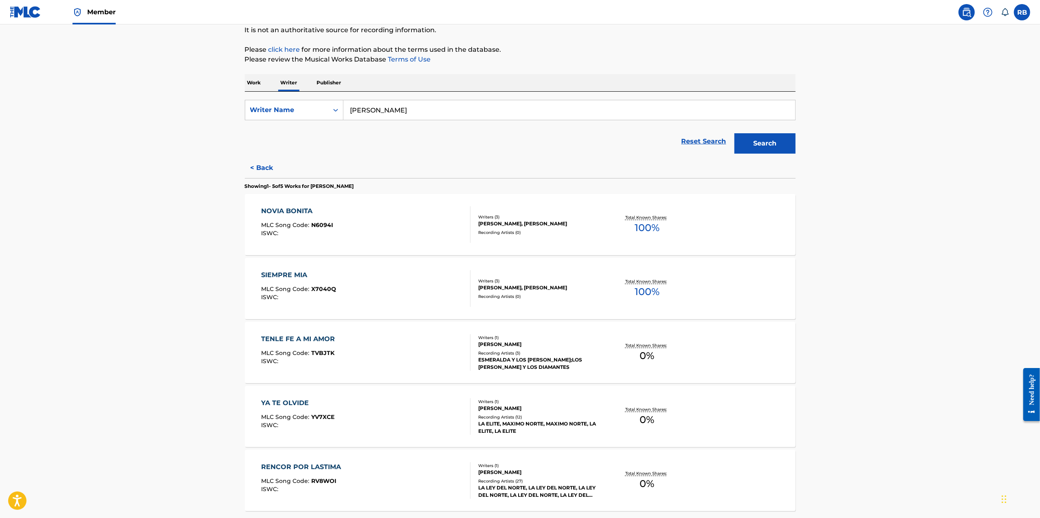
click at [512, 297] on div "Recording Artists ( 0 )" at bounding box center [539, 296] width 123 height 6
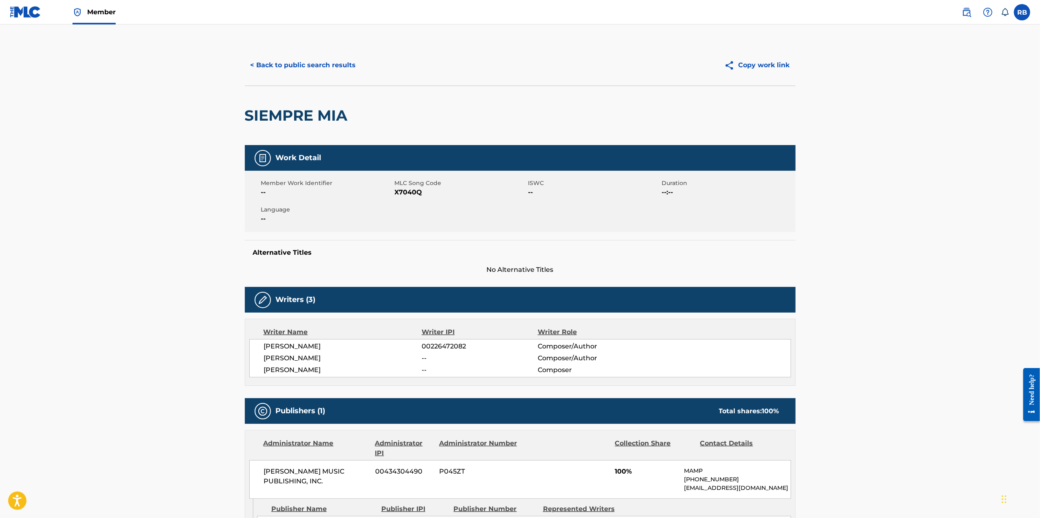
click at [306, 68] on button "< Back to public search results" at bounding box center [303, 65] width 117 height 20
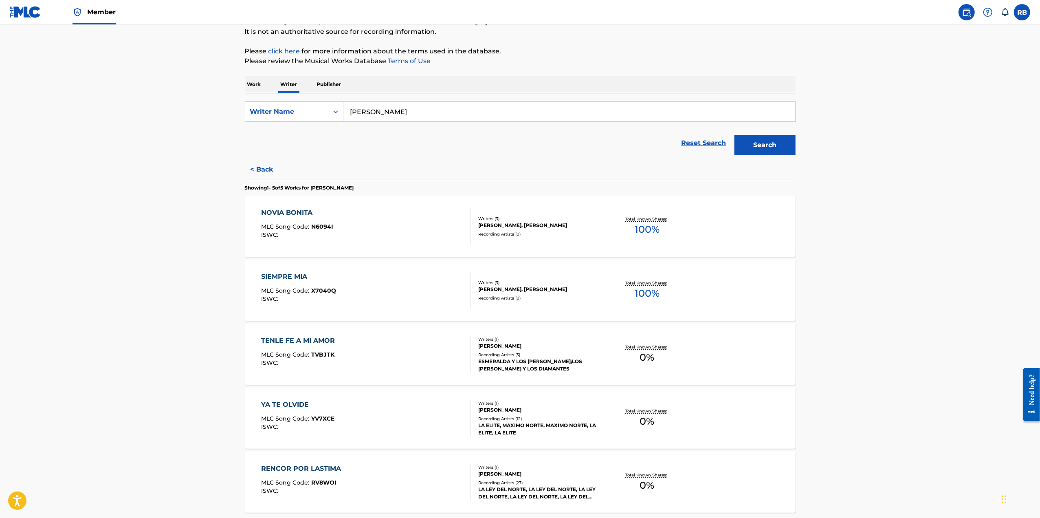
scroll to position [81, 0]
click at [510, 351] on div "Recording Artists ( 3 )" at bounding box center [539, 353] width 123 height 6
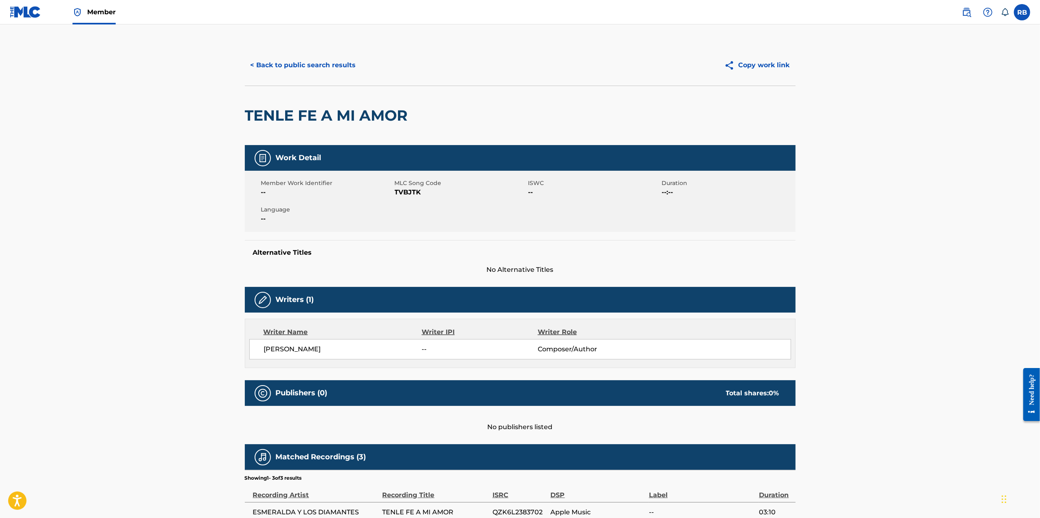
click at [282, 68] on button "< Back to public search results" at bounding box center [303, 65] width 117 height 20
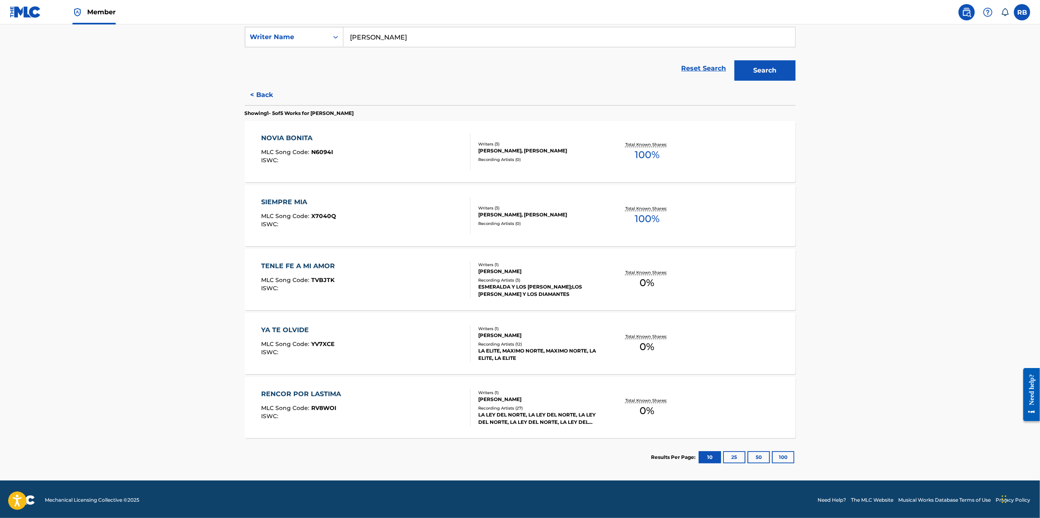
scroll to position [156, 0]
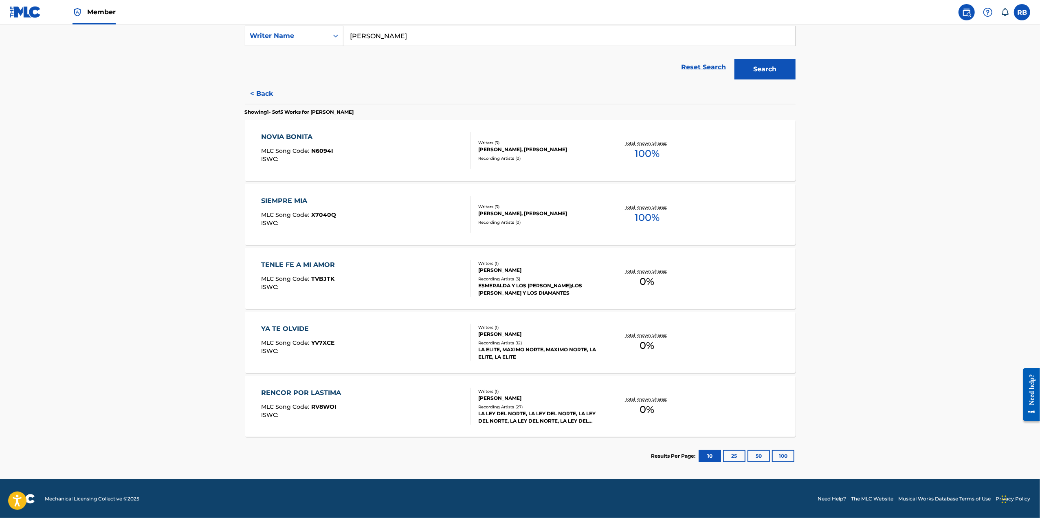
click at [495, 402] on div "Writers ( 1 ) [PERSON_NAME] Recording Artists ( 27 ) LA LEY DEL NORTE, LA LEY D…" at bounding box center [535, 406] width 131 height 36
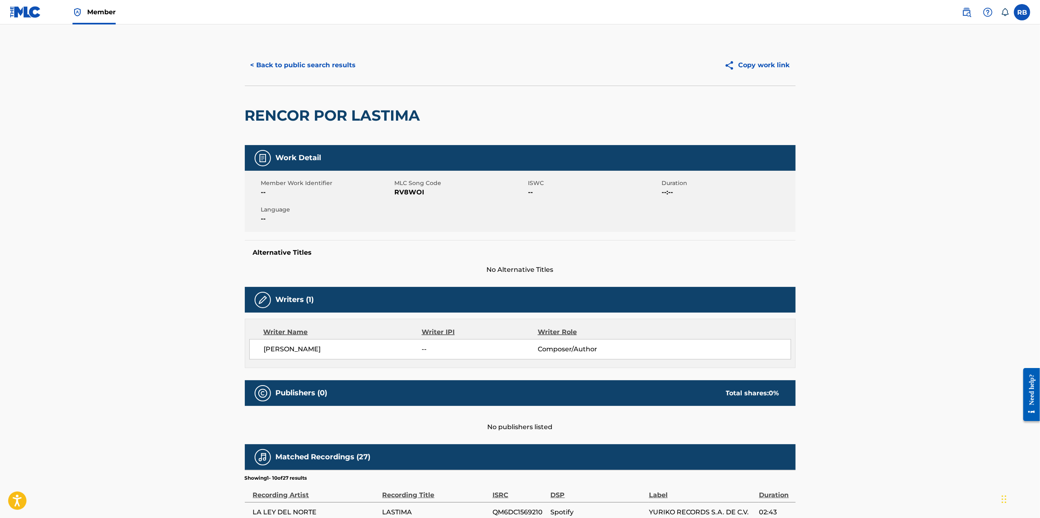
click at [288, 66] on button "< Back to public search results" at bounding box center [303, 65] width 117 height 20
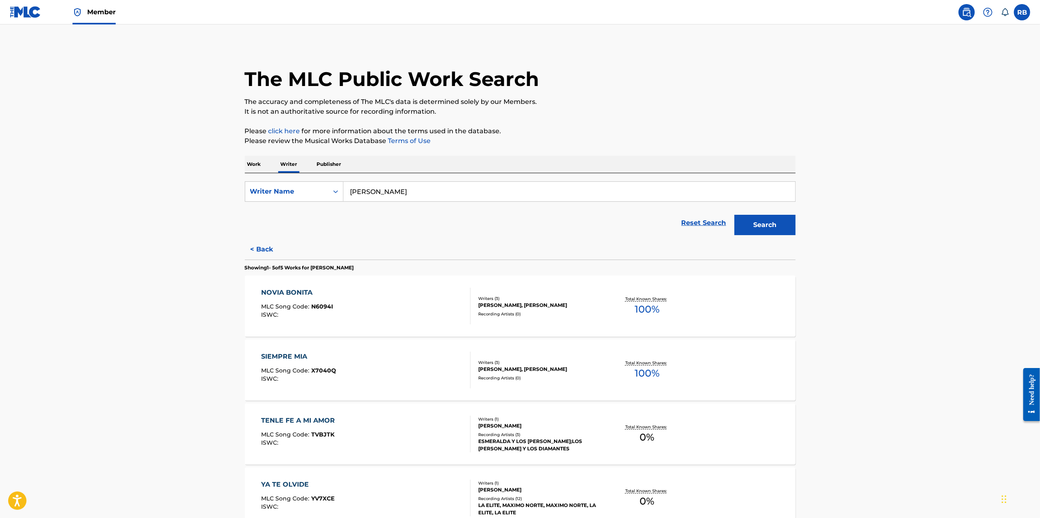
click at [421, 194] on input "[PERSON_NAME]" at bounding box center [569, 192] width 452 height 20
drag, startPoint x: 499, startPoint y: 196, endPoint x: 267, endPoint y: 180, distance: 231.9
click at [267, 180] on div "SearchWithCriteria95ca335e-3e24-49af-bc8d-4d3d41ee84ea Writer Name [PERSON_NAME…" at bounding box center [520, 206] width 551 height 66
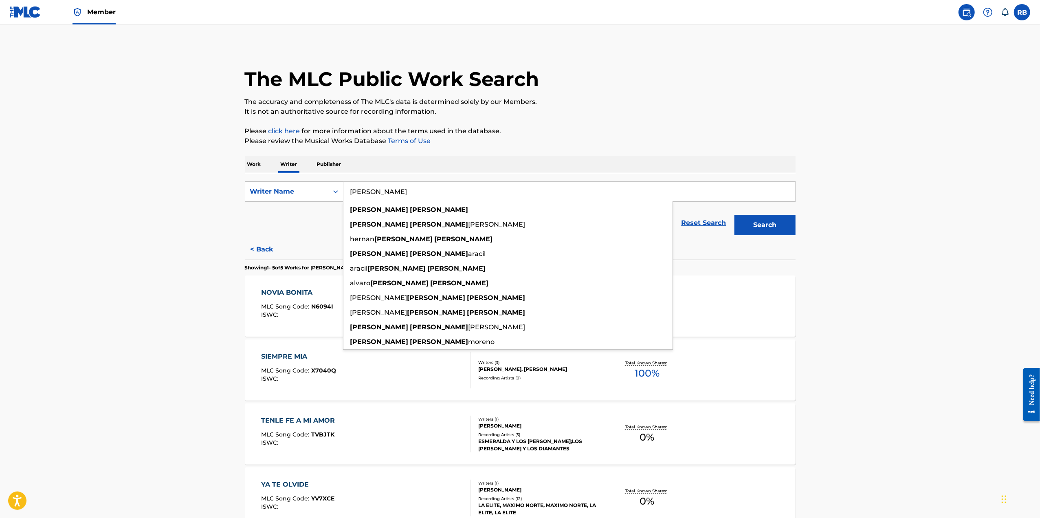
type input "[PERSON_NAME]"
click at [734, 215] on button "Search" at bounding box center [764, 225] width 61 height 20
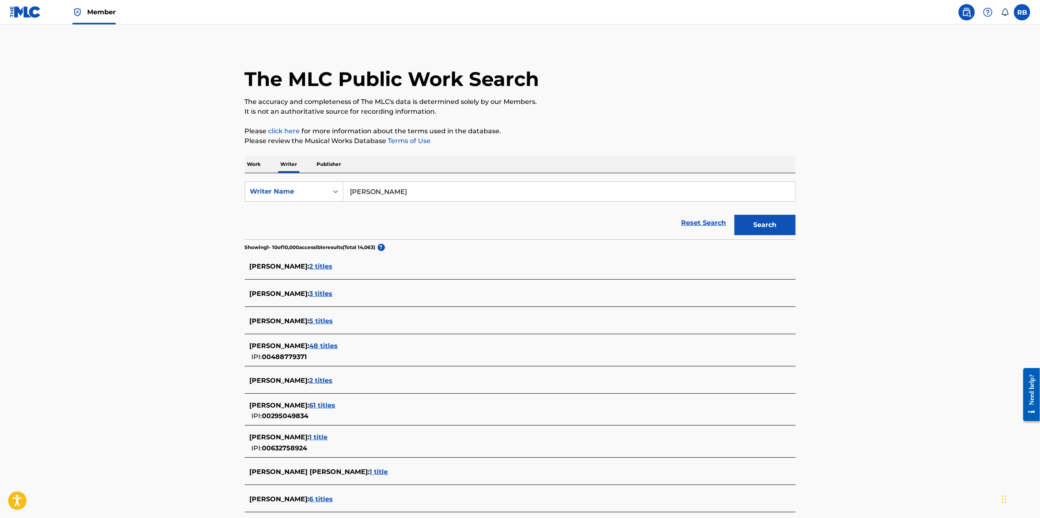
click at [333, 321] on span "5 titles" at bounding box center [322, 321] width 24 height 8
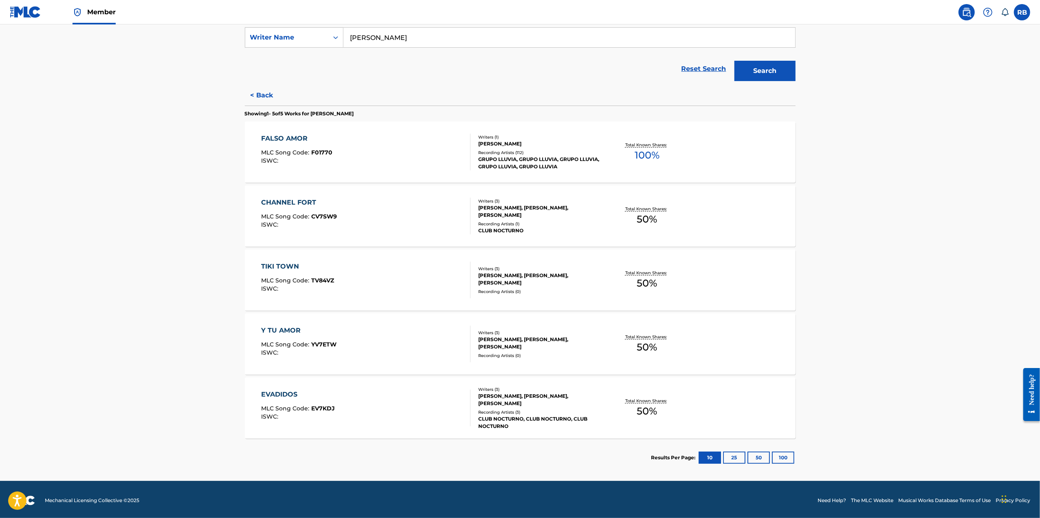
scroll to position [156, 0]
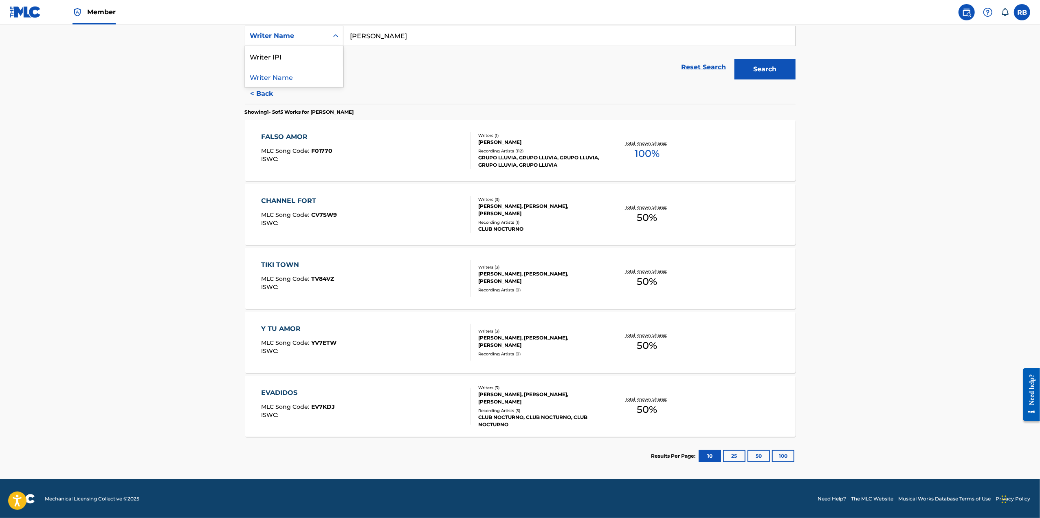
click at [268, 38] on div "Writer Name" at bounding box center [286, 36] width 73 height 10
drag, startPoint x: 411, startPoint y: 57, endPoint x: 381, endPoint y: 59, distance: 29.8
click at [409, 57] on div "Reset Search Search" at bounding box center [520, 67] width 551 height 33
click at [268, 94] on button "< Back" at bounding box center [269, 94] width 49 height 20
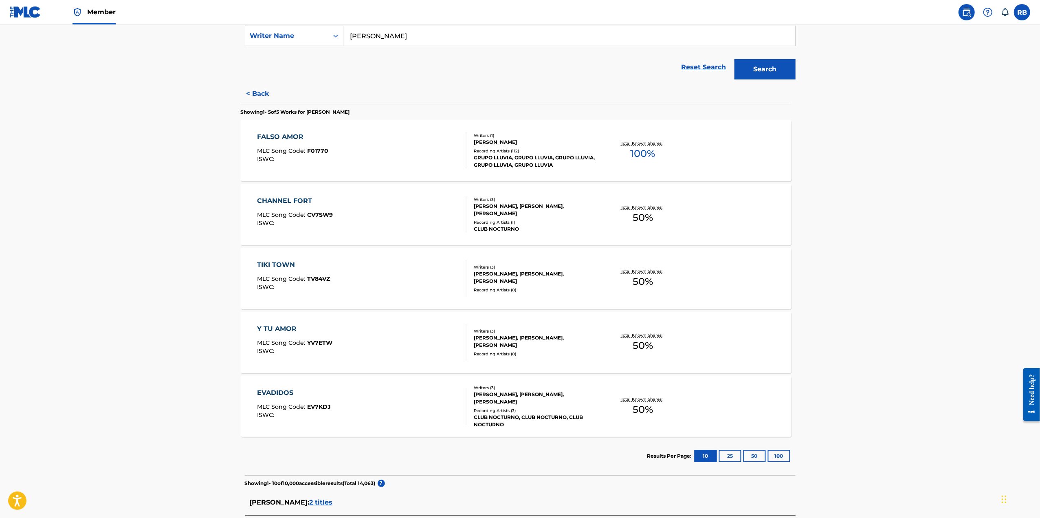
scroll to position [110, 0]
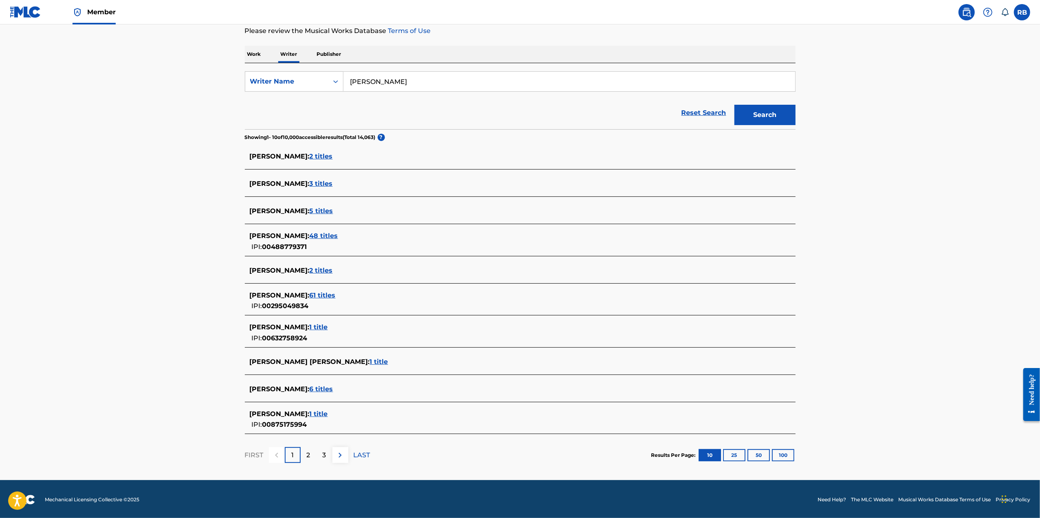
click at [328, 324] on span "1 title" at bounding box center [319, 327] width 18 height 8
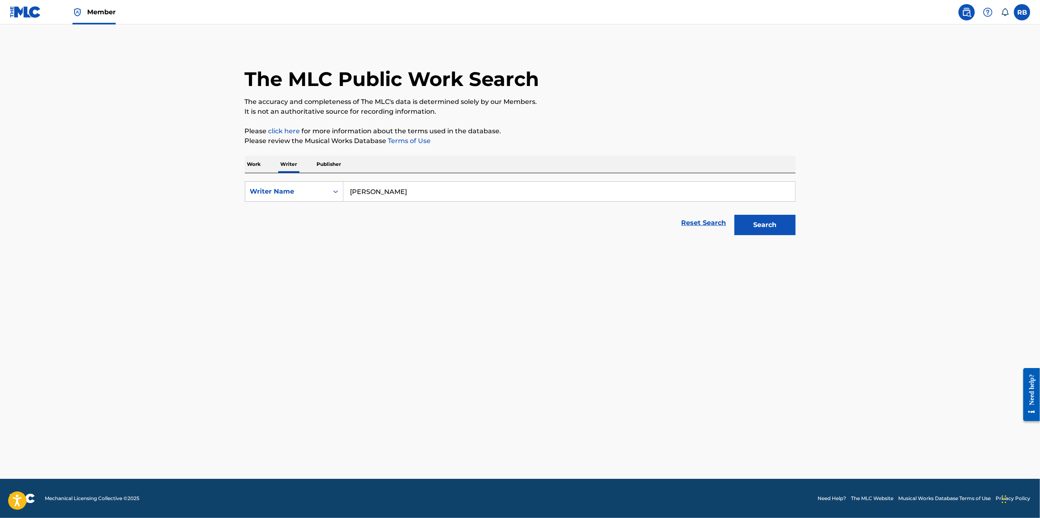
scroll to position [0, 0]
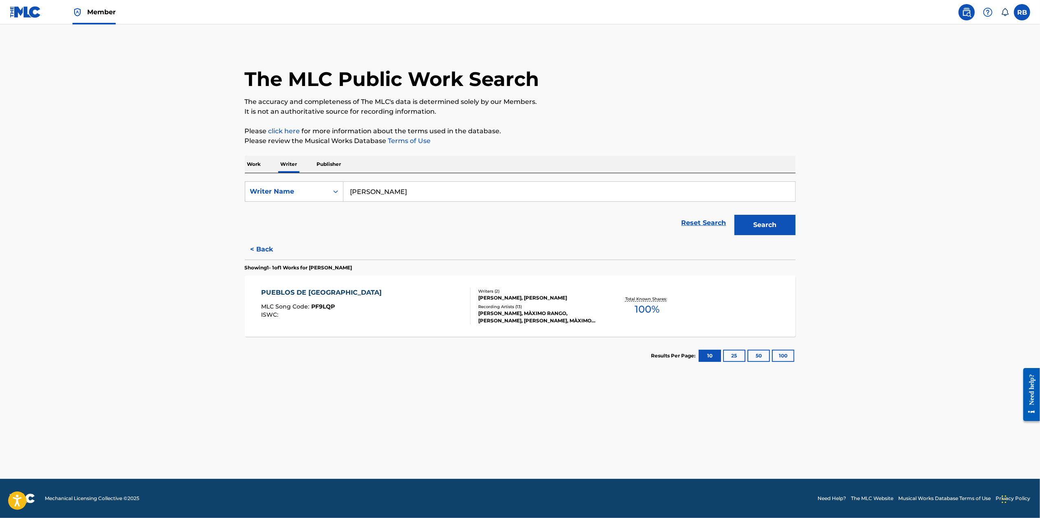
click at [518, 303] on div "Recording Artists ( 13 )" at bounding box center [539, 306] width 123 height 6
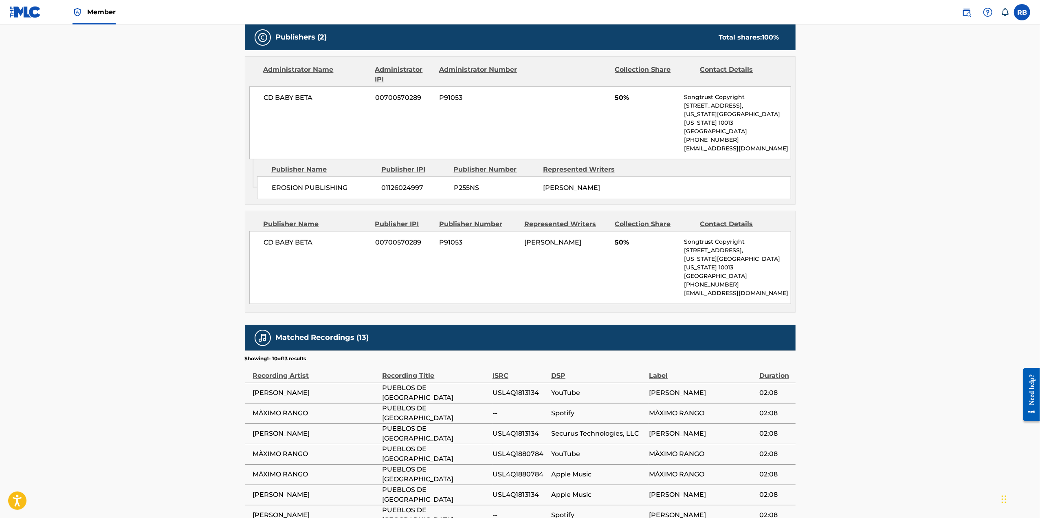
scroll to position [489, 0]
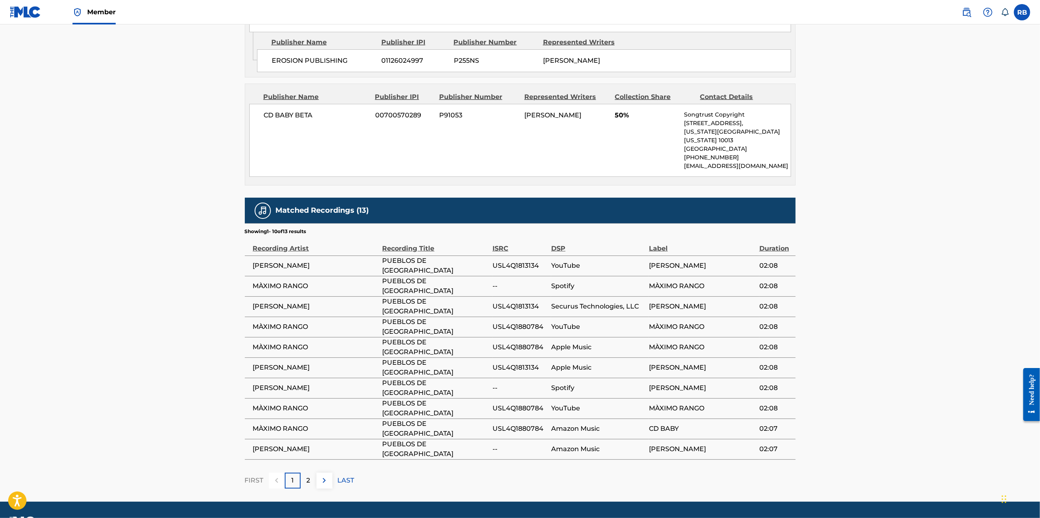
click at [309, 475] on p "2" at bounding box center [309, 480] width 4 height 10
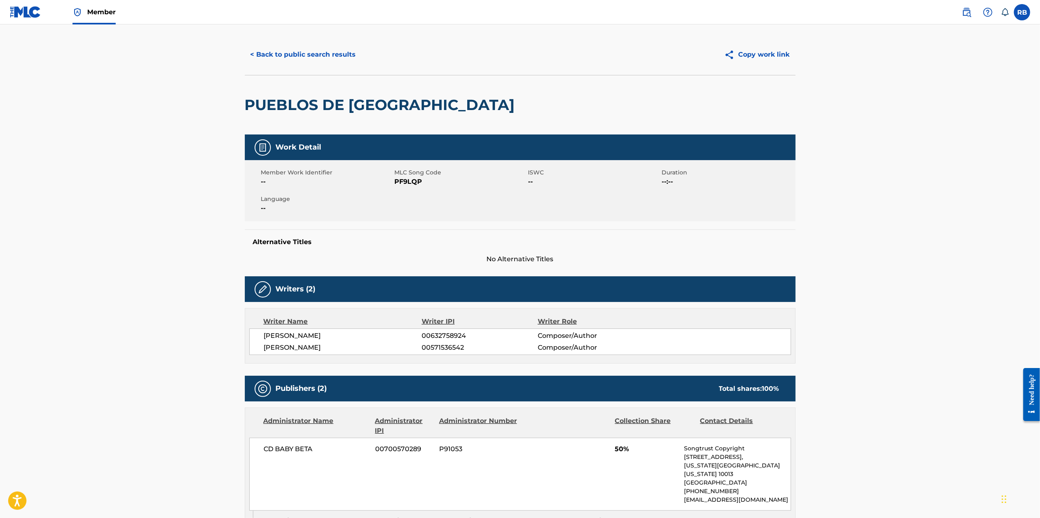
scroll to position [0, 0]
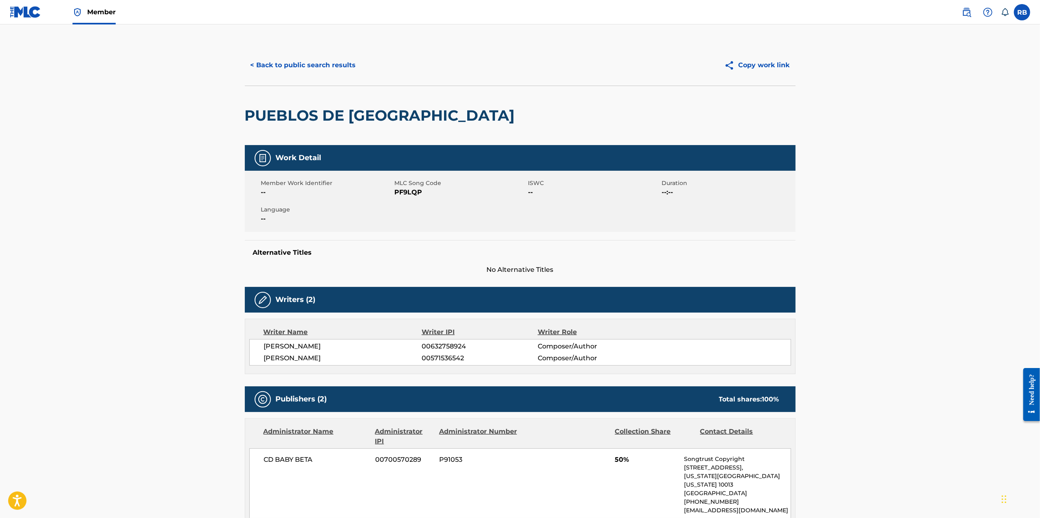
click at [294, 65] on button "< Back to public search results" at bounding box center [303, 65] width 117 height 20
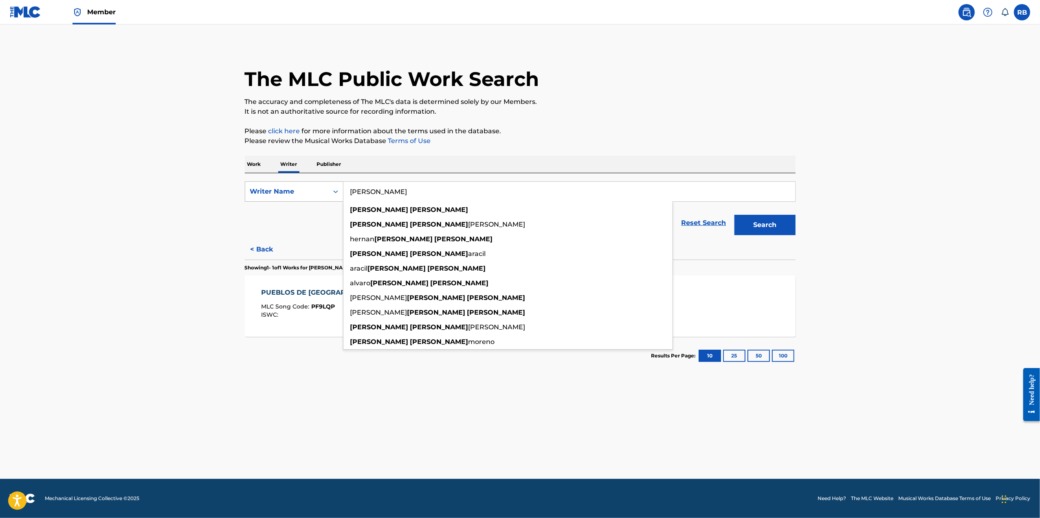
drag, startPoint x: 442, startPoint y: 190, endPoint x: 293, endPoint y: 196, distance: 149.2
click at [293, 196] on div "SearchWithCriteria95ca335e-3e24-49af-bc8d-4d3d41ee84ea Writer Name [PERSON_NAME…" at bounding box center [520, 191] width 551 height 20
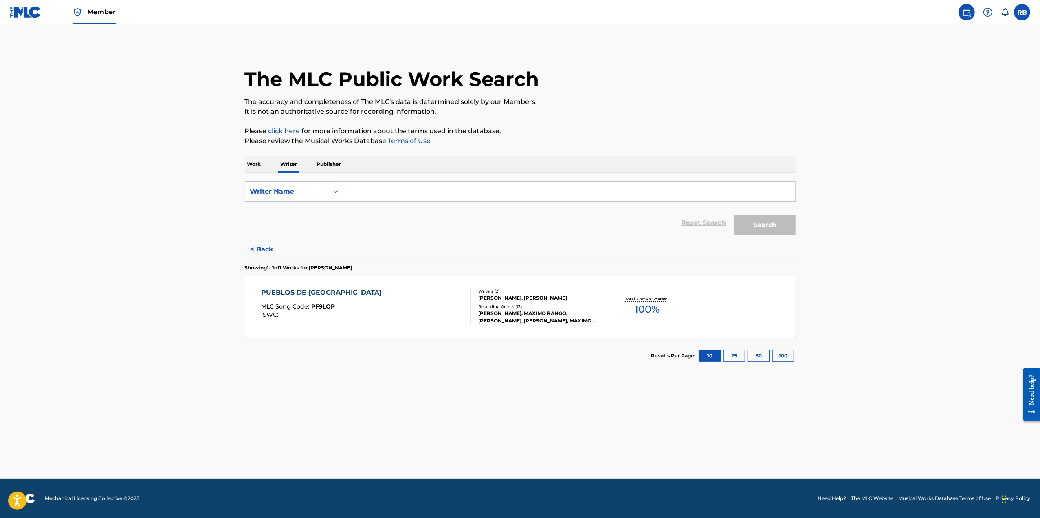
click at [374, 193] on input "Search Form" at bounding box center [569, 192] width 452 height 20
type input "[PERSON_NAME]"
click at [734, 215] on button "Search" at bounding box center [764, 225] width 61 height 20
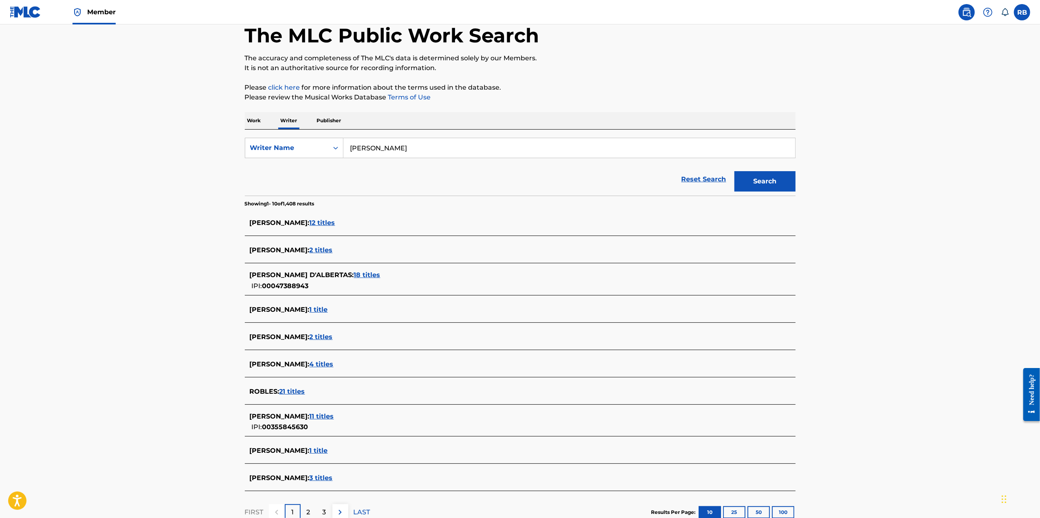
scroll to position [81, 0]
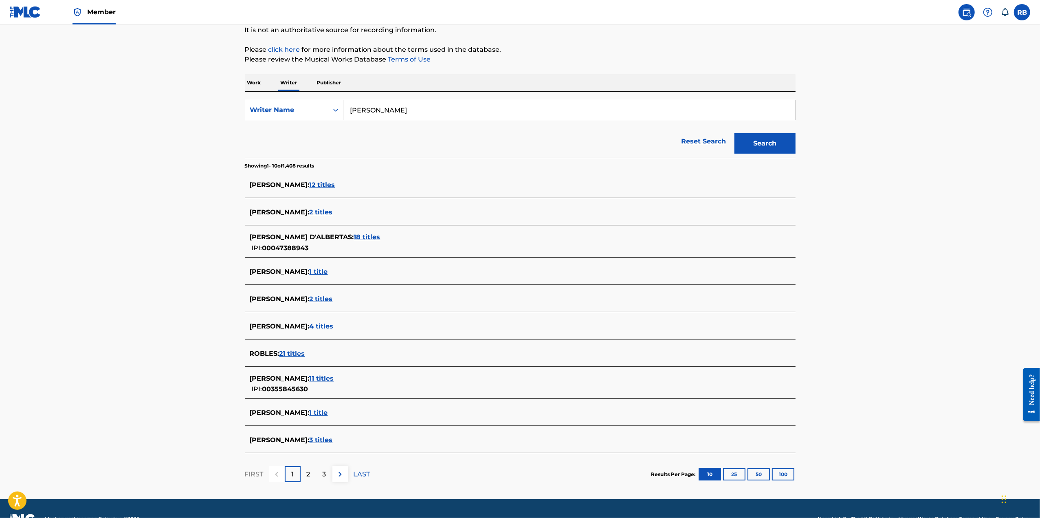
click at [335, 184] on span "12 titles" at bounding box center [323, 185] width 26 height 8
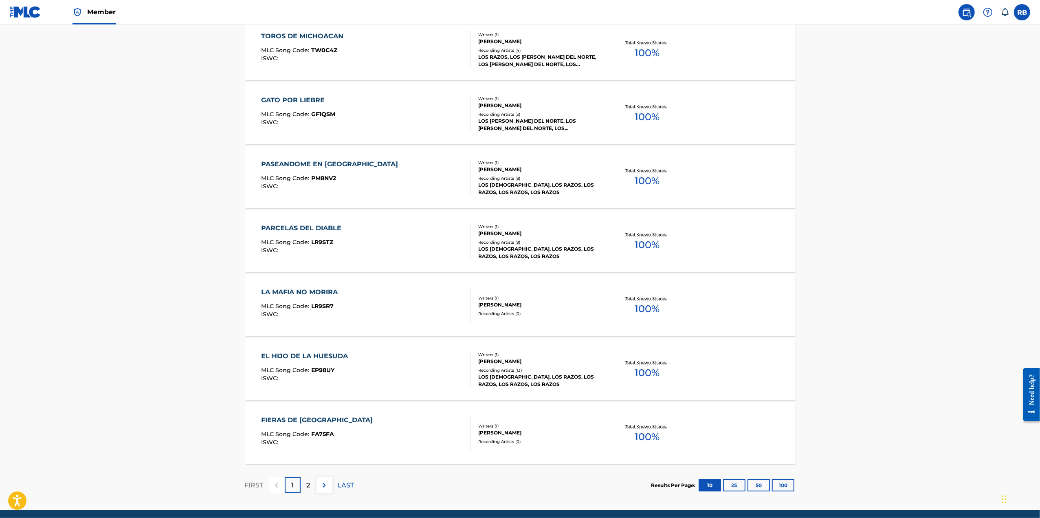
scroll to position [285, 0]
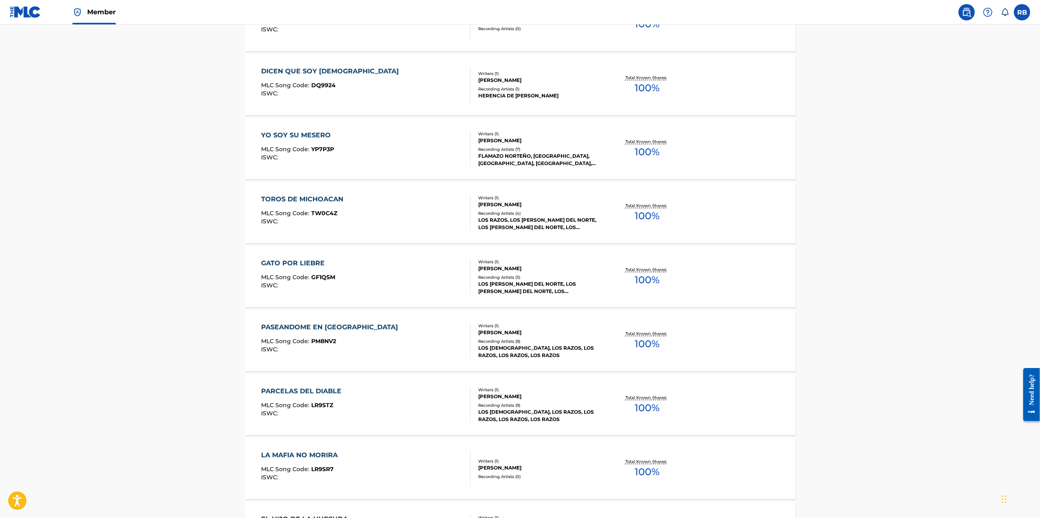
click at [306, 135] on div "YO SOY SU MESERO" at bounding box center [298, 135] width 74 height 10
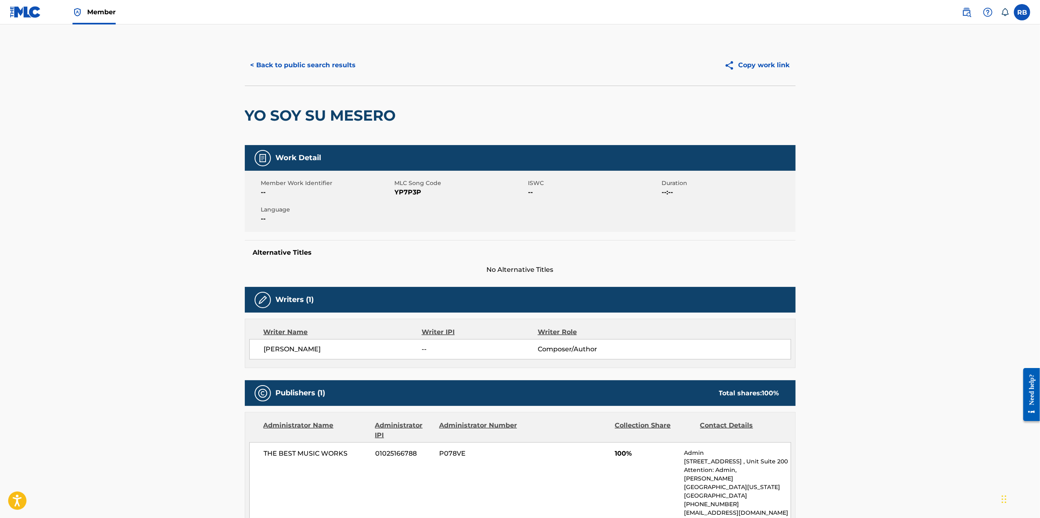
click at [290, 62] on button "< Back to public search results" at bounding box center [303, 65] width 117 height 20
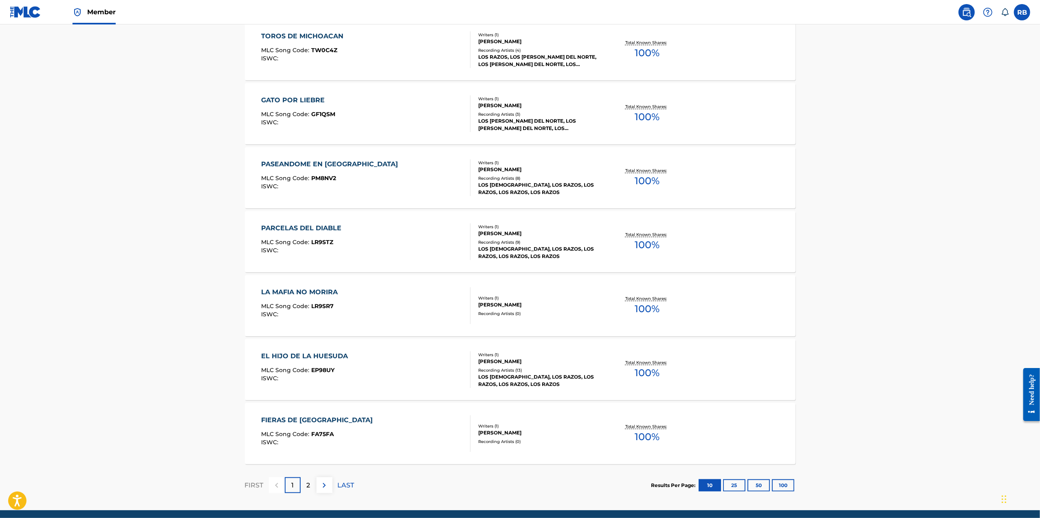
scroll to position [479, 0]
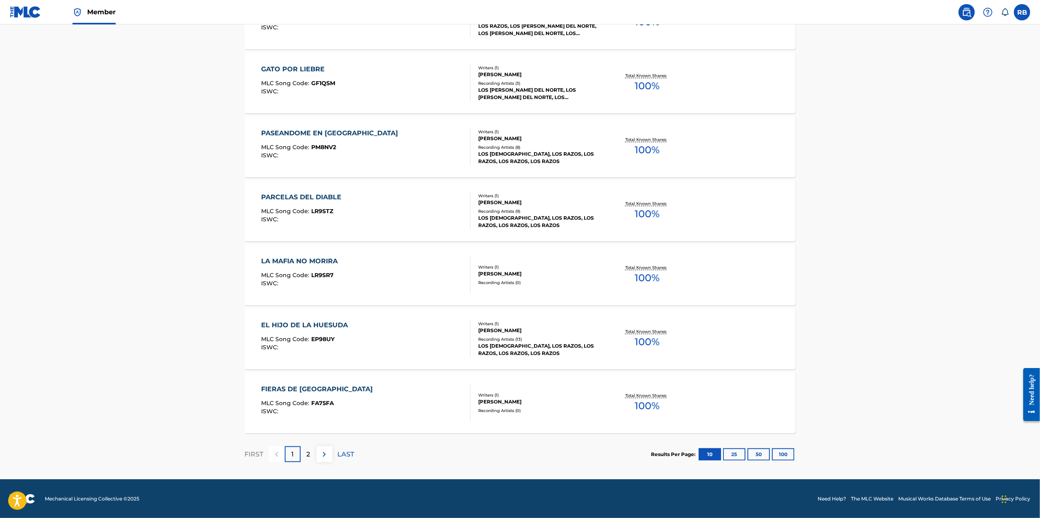
click at [307, 454] on p "2" at bounding box center [309, 454] width 4 height 10
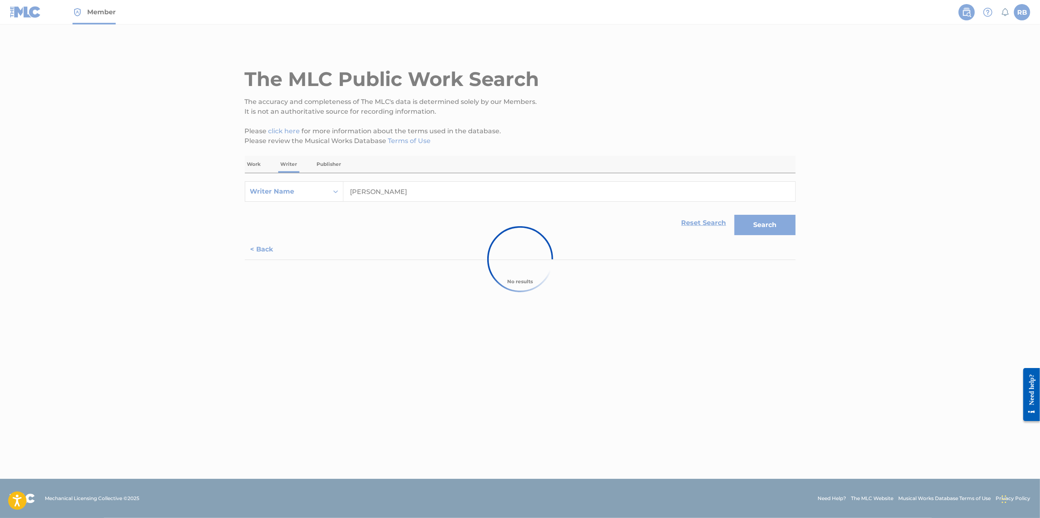
scroll to position [0, 0]
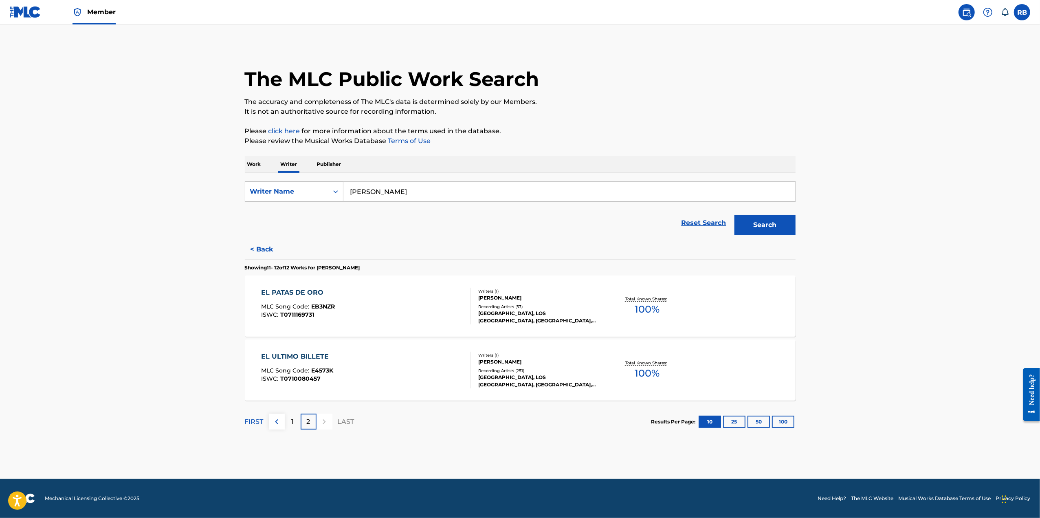
click at [529, 310] on div "[GEOGRAPHIC_DATA], LOS [GEOGRAPHIC_DATA], [GEOGRAPHIC_DATA], [GEOGRAPHIC_DATA],…" at bounding box center [539, 317] width 123 height 15
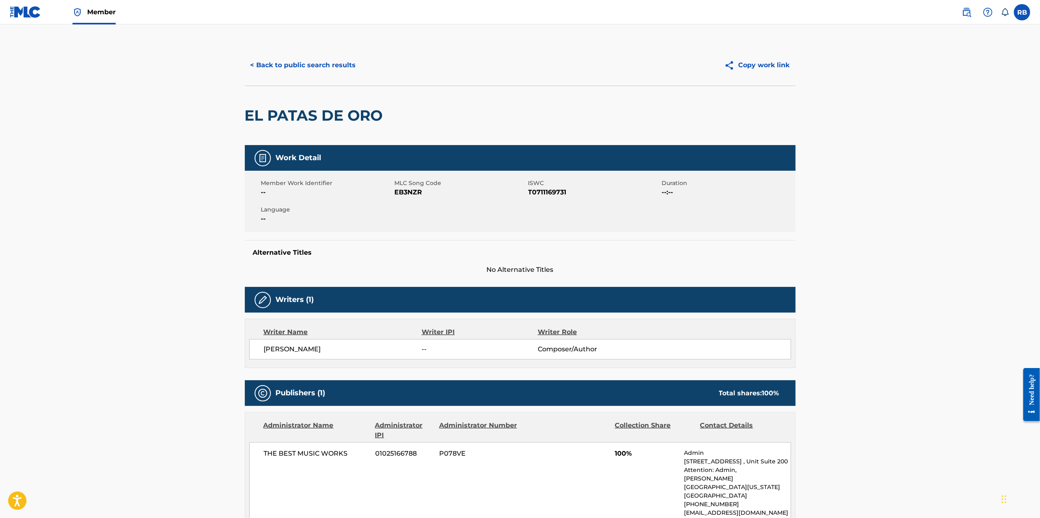
click at [297, 62] on button "< Back to public search results" at bounding box center [303, 65] width 117 height 20
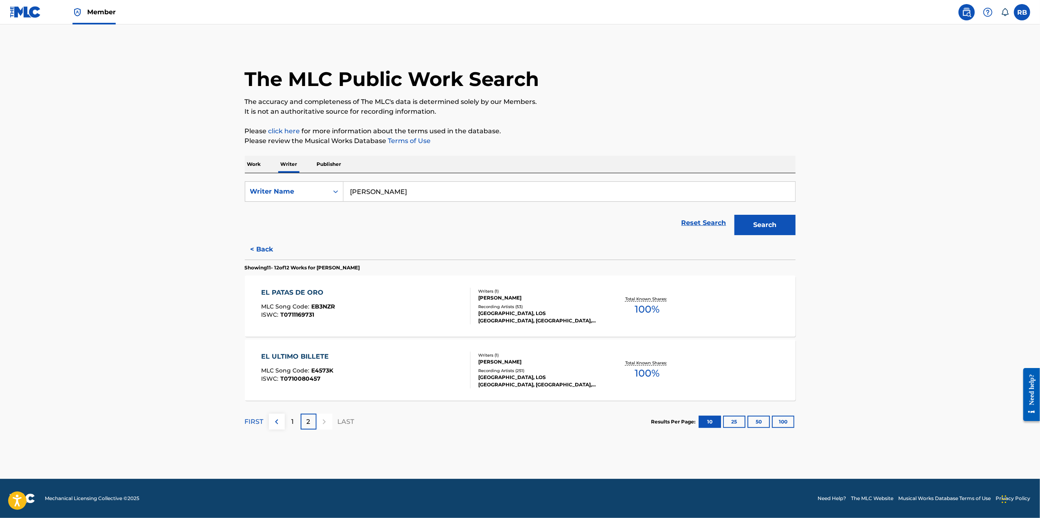
drag, startPoint x: 332, startPoint y: 164, endPoint x: 344, endPoint y: 167, distance: 12.9
click at [332, 164] on p "Publisher" at bounding box center [328, 164] width 29 height 17
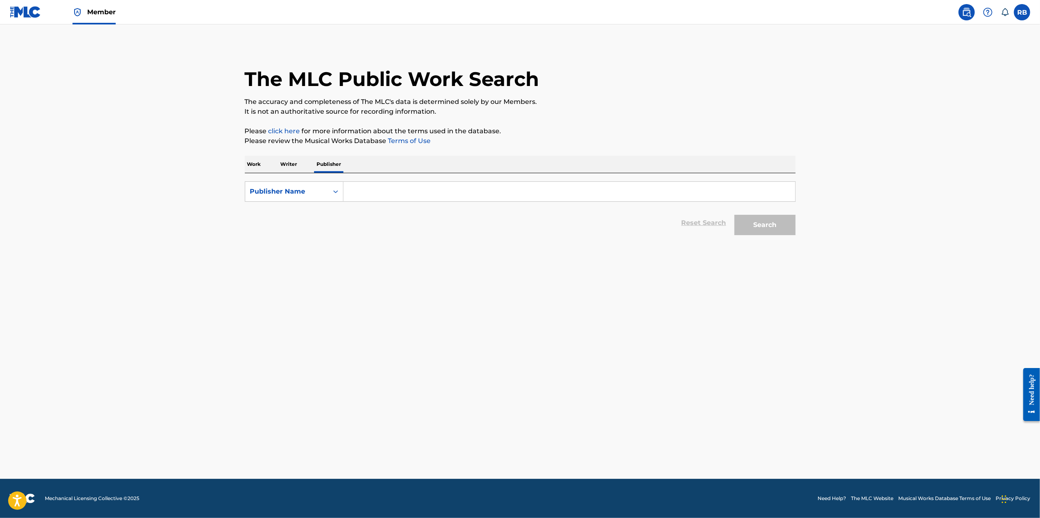
click at [31, 11] on img at bounding box center [25, 12] width 31 height 12
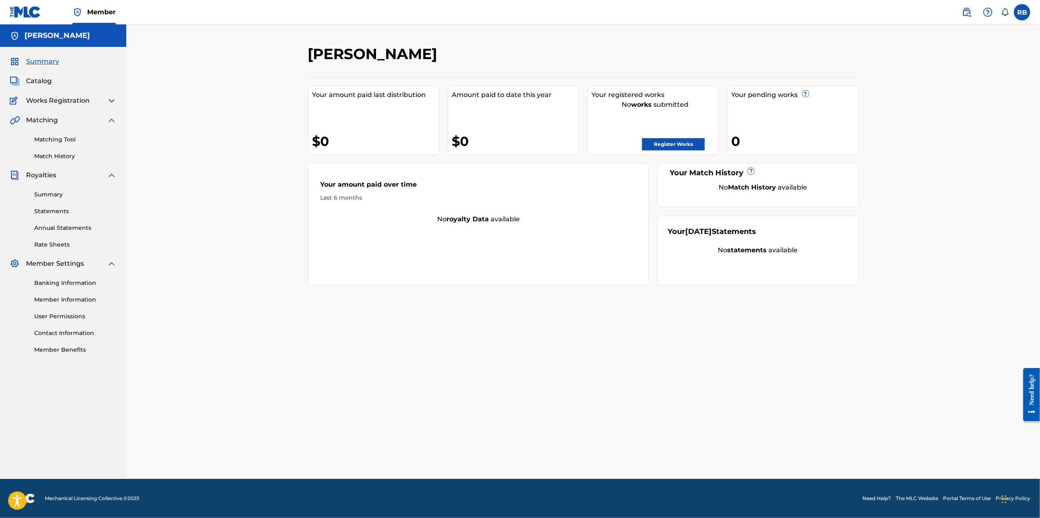
click at [673, 142] on link "Register Works" at bounding box center [673, 144] width 63 height 12
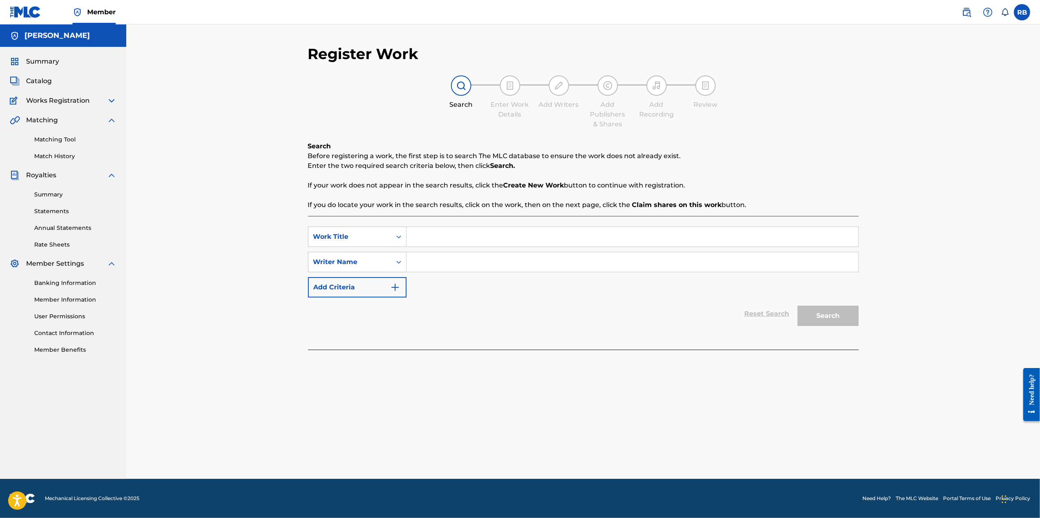
click at [433, 241] on input "Search Form" at bounding box center [633, 237] width 452 height 20
click at [430, 237] on input "Search Form" at bounding box center [633, 237] width 452 height 20
click at [430, 238] on input "Search Form" at bounding box center [633, 237] width 452 height 20
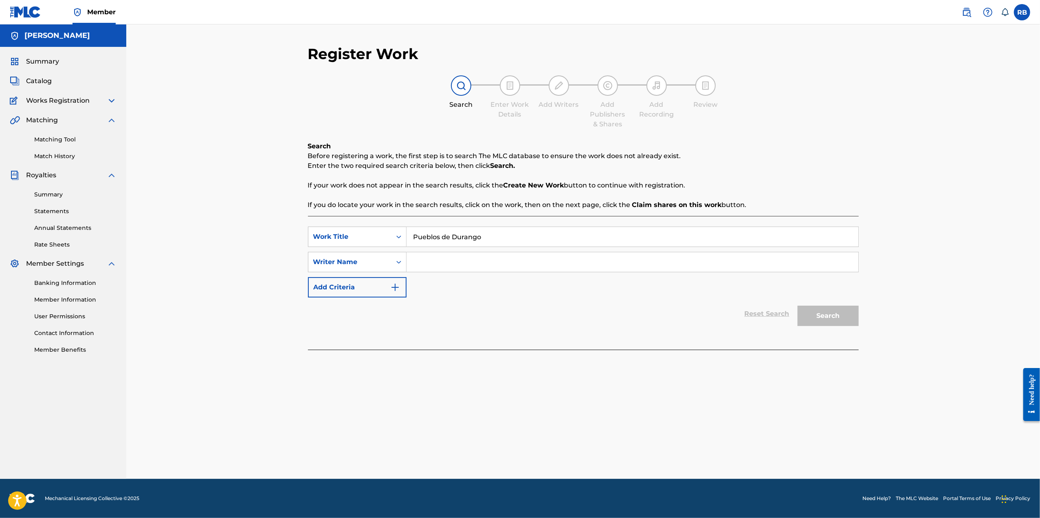
type input "Pueblos de Durango"
click at [422, 260] on input "Search Form" at bounding box center [633, 262] width 452 height 20
type input "[PERSON_NAME]"
click at [828, 312] on button "Search" at bounding box center [828, 316] width 61 height 20
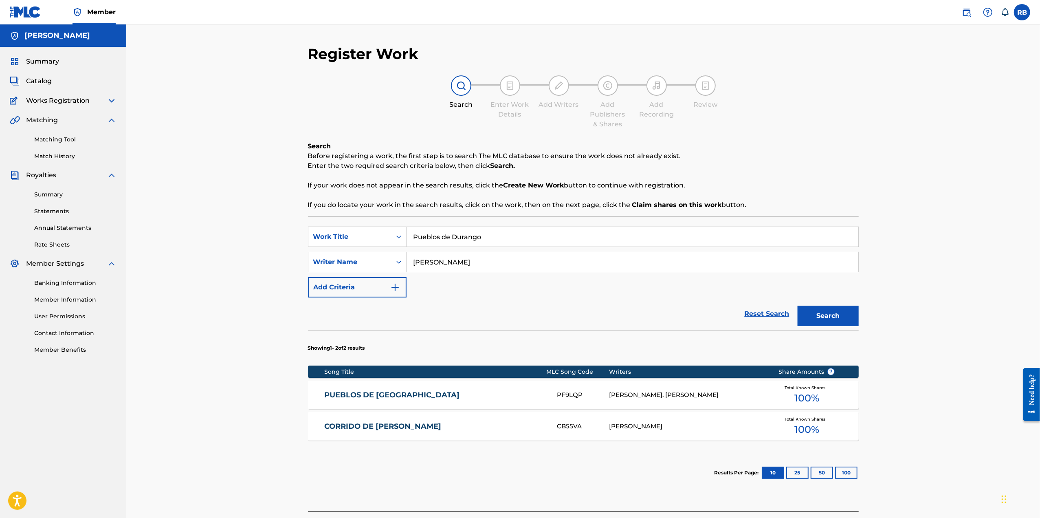
click at [704, 397] on div "[PERSON_NAME], [PERSON_NAME]" at bounding box center [687, 394] width 157 height 9
